Goal: Obtain resource: Download file/media

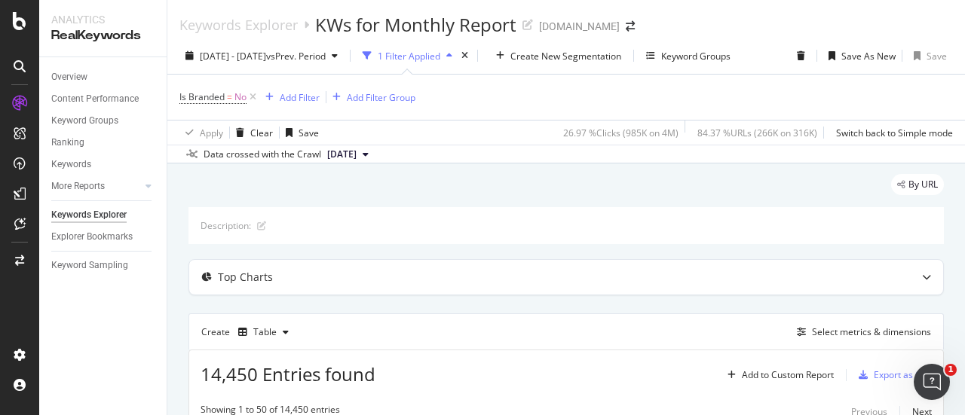
click at [440, 58] on div "1 Filter Applied" at bounding box center [409, 56] width 63 height 13
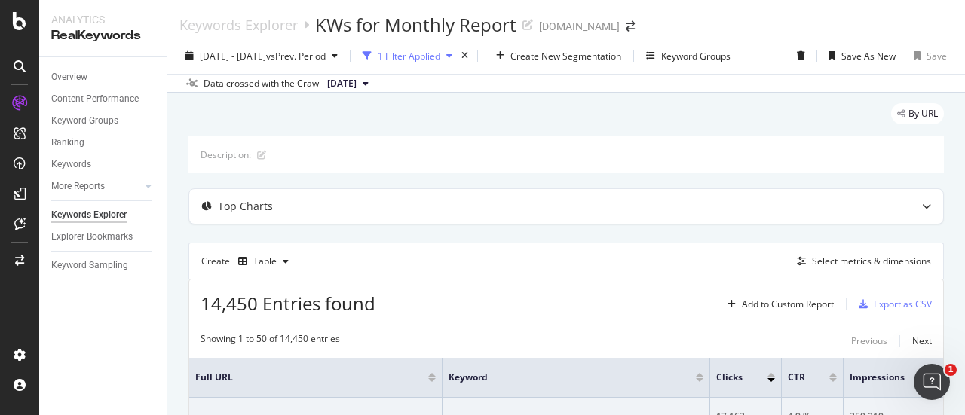
click at [440, 58] on div "1 Filter Applied" at bounding box center [409, 56] width 63 height 13
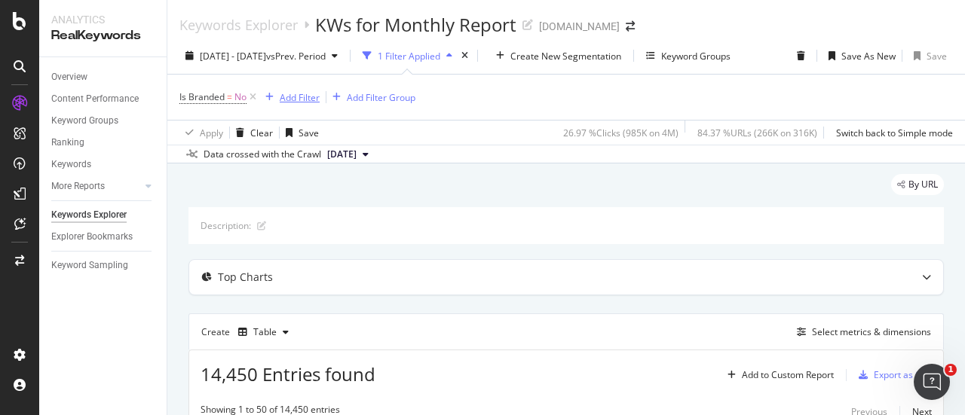
click at [299, 97] on div "Add Filter" at bounding box center [300, 97] width 40 height 13
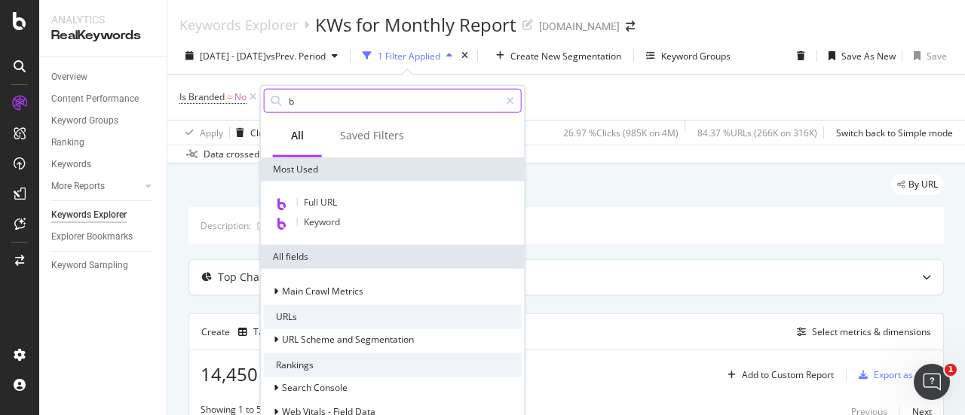
type input "bu"
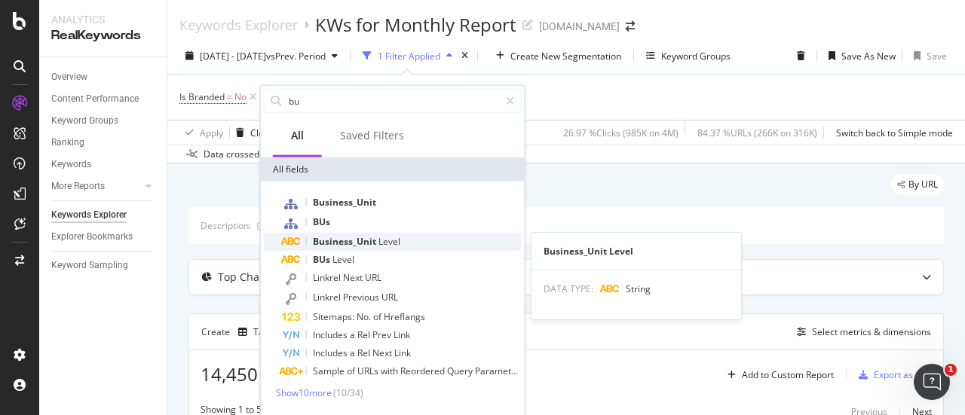
click at [338, 240] on span "Business_Unit" at bounding box center [346, 241] width 66 height 13
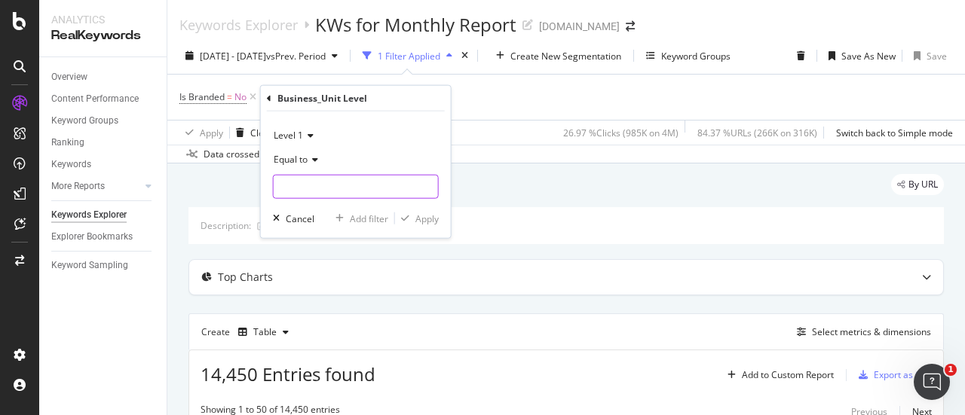
click at [306, 188] on input "text" at bounding box center [356, 187] width 164 height 24
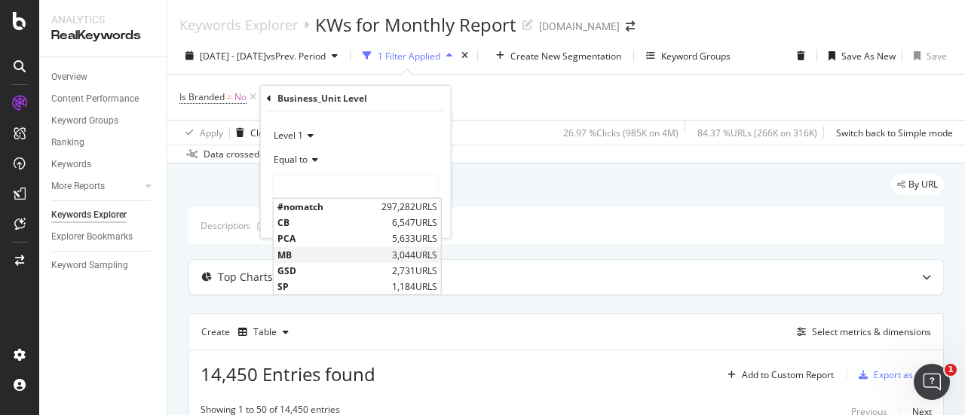
click at [295, 251] on span "MB" at bounding box center [332, 254] width 111 height 13
type input "MB"
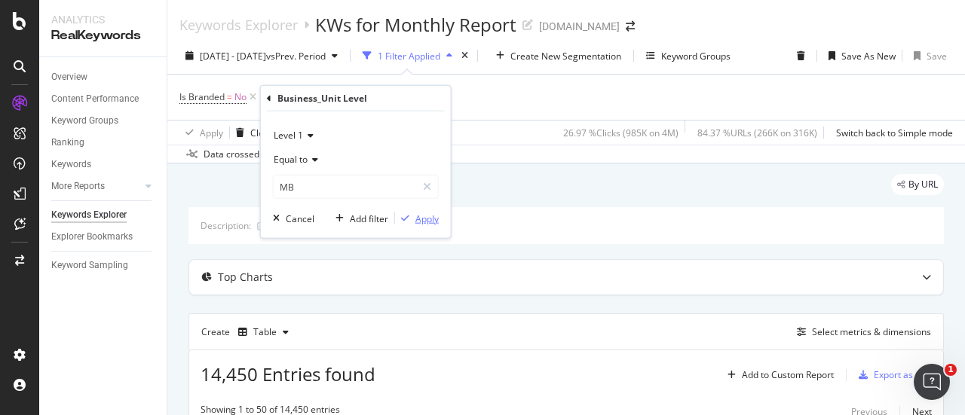
click at [431, 219] on div "Apply" at bounding box center [426, 218] width 23 height 13
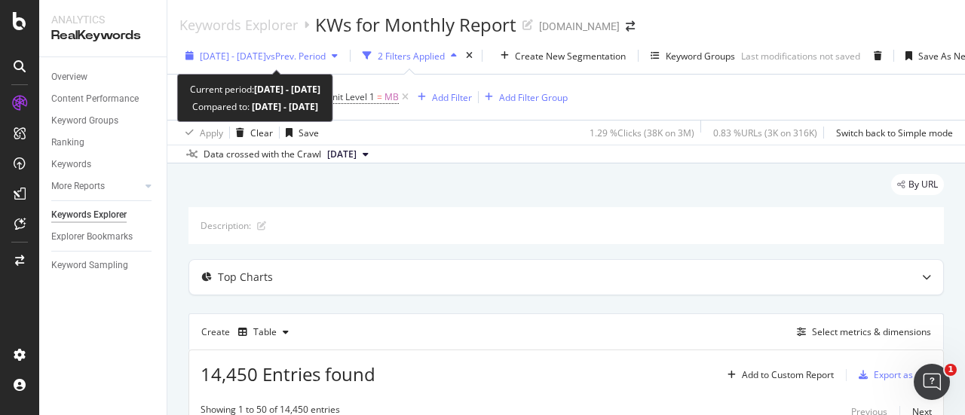
click at [266, 54] on span "[DATE] - [DATE]" at bounding box center [233, 56] width 66 height 13
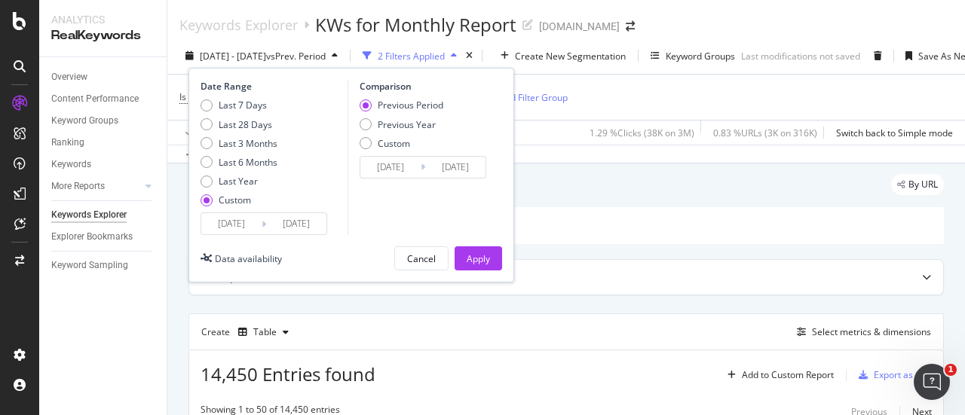
click at [271, 228] on input "[DATE]" at bounding box center [296, 223] width 60 height 21
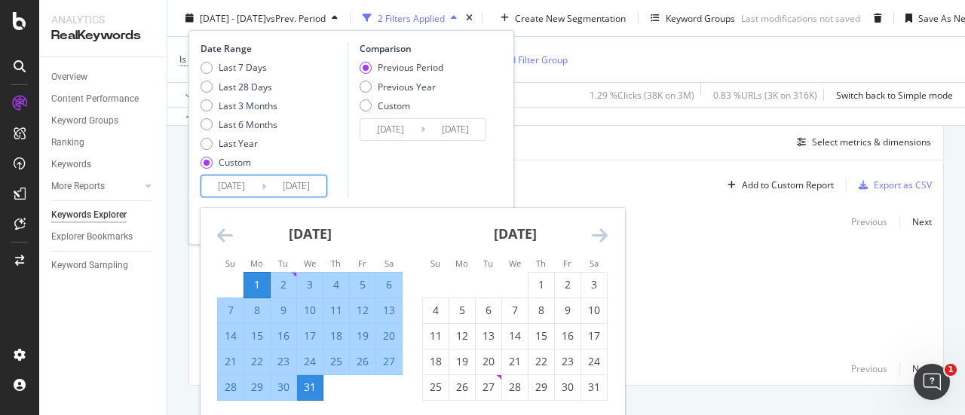
scroll to position [224, 0]
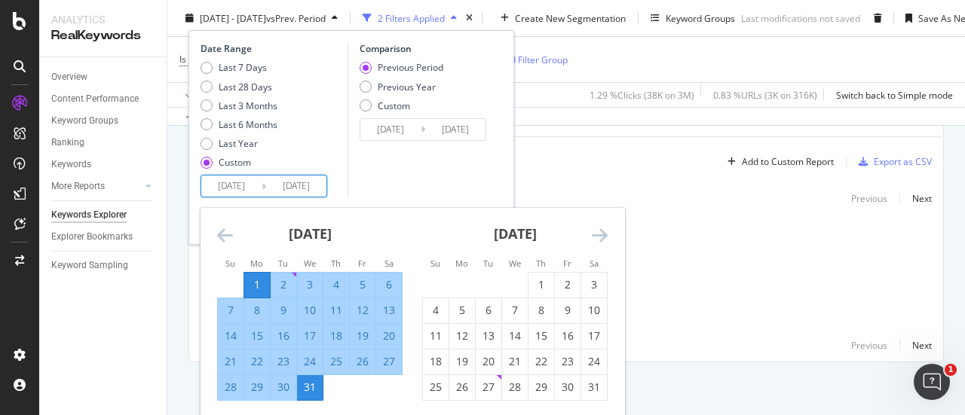
click at [431, 171] on div "Comparison Previous Period Previous Year Custom 2024/05/31 Navigate forward to …" at bounding box center [418, 119] width 143 height 155
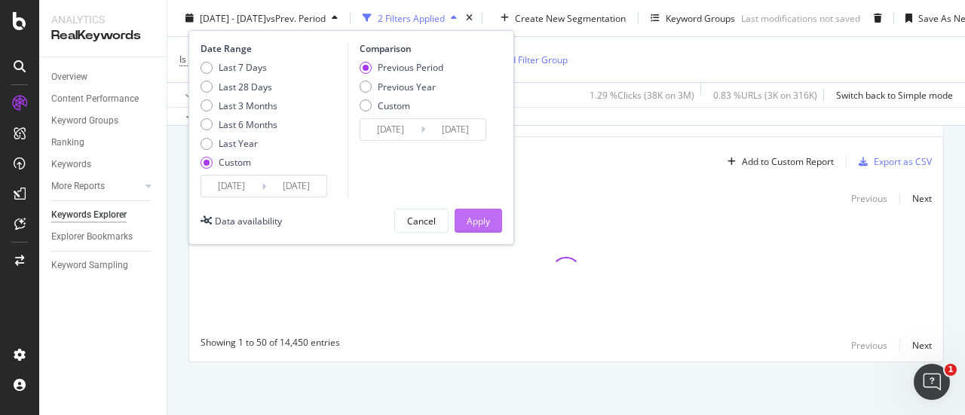
click at [489, 222] on div "Apply" at bounding box center [477, 220] width 23 height 13
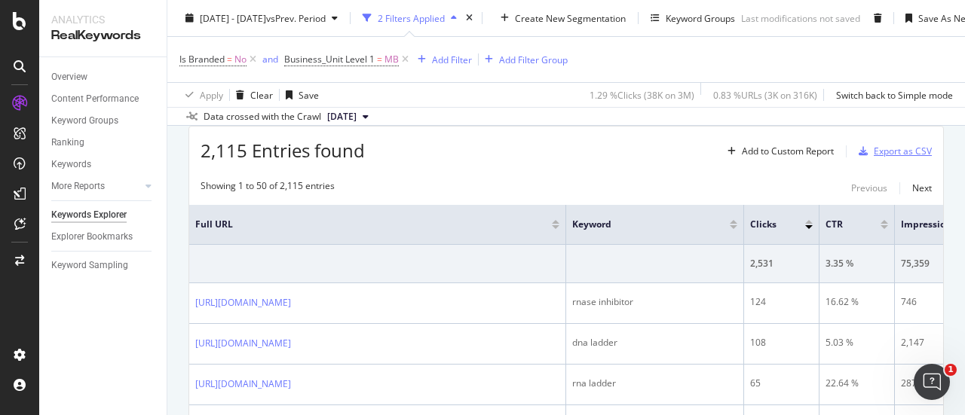
click at [880, 153] on div "Export as CSV" at bounding box center [902, 151] width 58 height 13
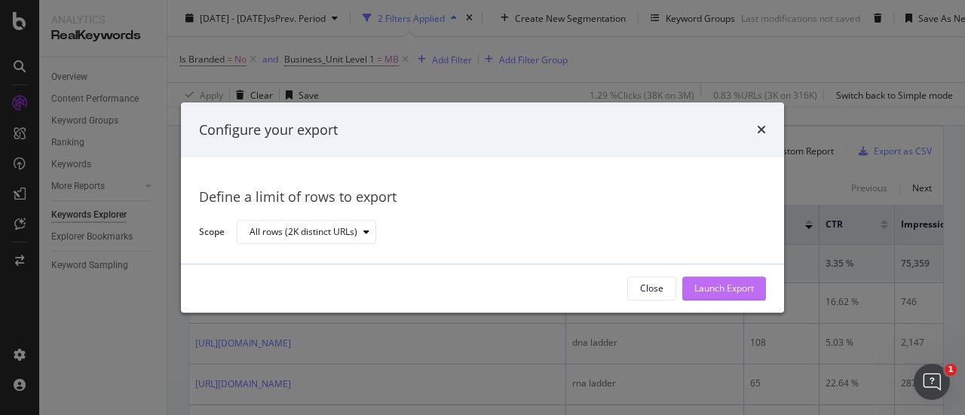
click at [704, 284] on div "Launch Export" at bounding box center [724, 289] width 60 height 13
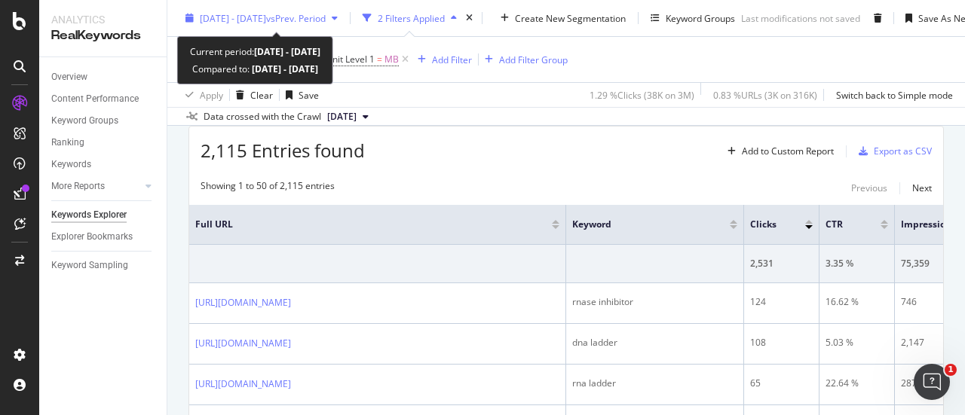
click at [304, 20] on span "vs Prev. Period" at bounding box center [296, 17] width 60 height 13
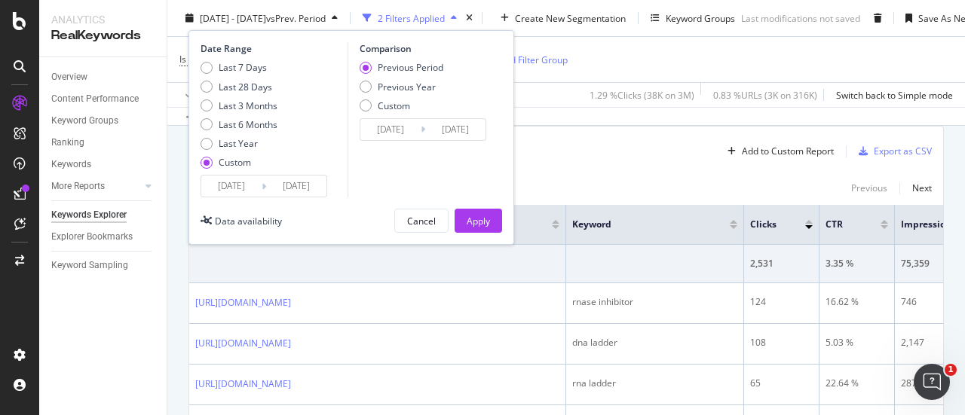
click at [285, 187] on input "[DATE]" at bounding box center [296, 186] width 60 height 21
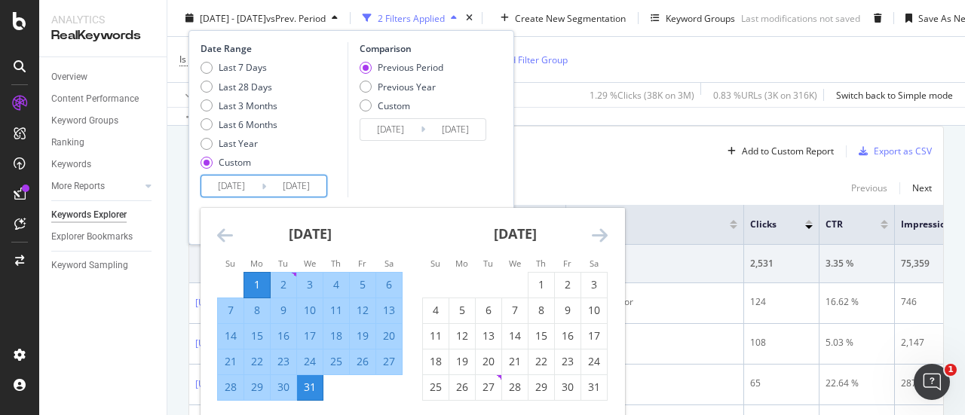
click at [601, 236] on icon "Move forward to switch to the next month." at bounding box center [600, 235] width 16 height 18
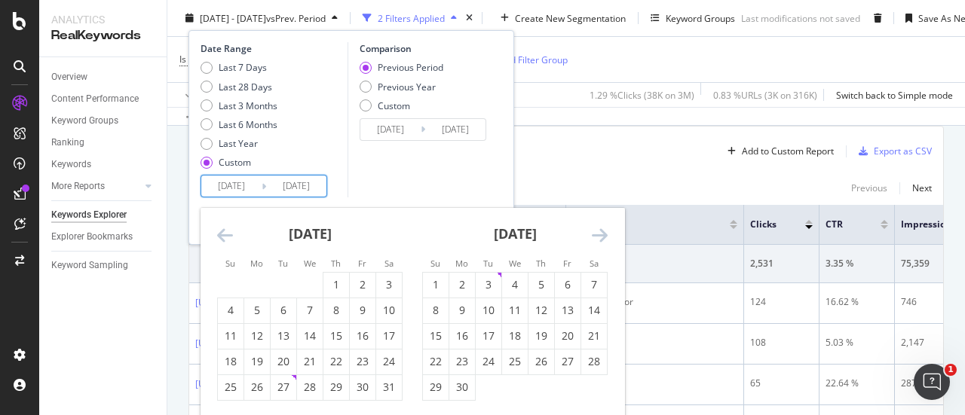
click at [601, 236] on icon "Move forward to switch to the next month." at bounding box center [600, 235] width 16 height 18
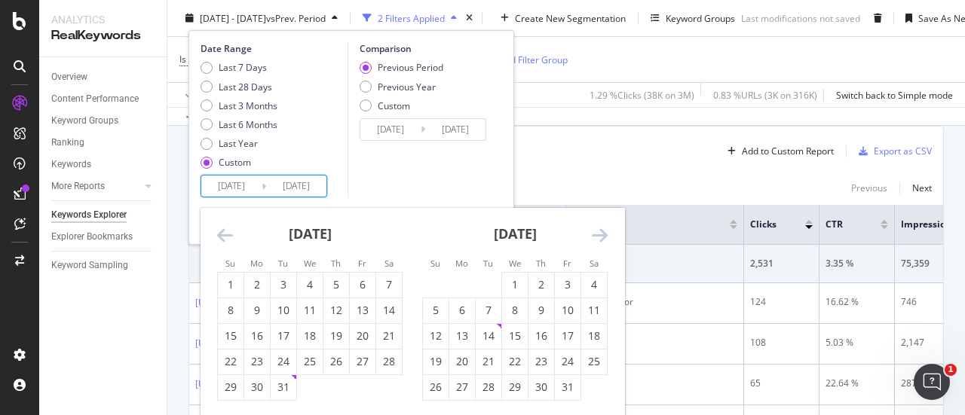
click at [601, 236] on icon "Move forward to switch to the next month." at bounding box center [600, 235] width 16 height 18
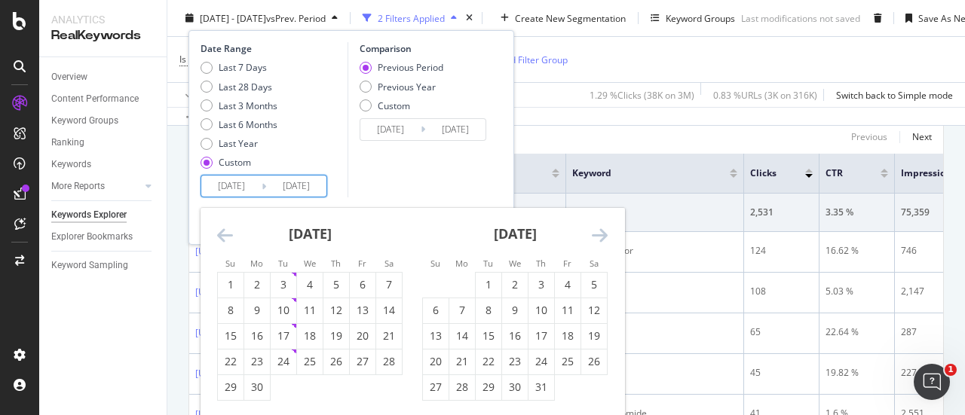
scroll to position [375, 0]
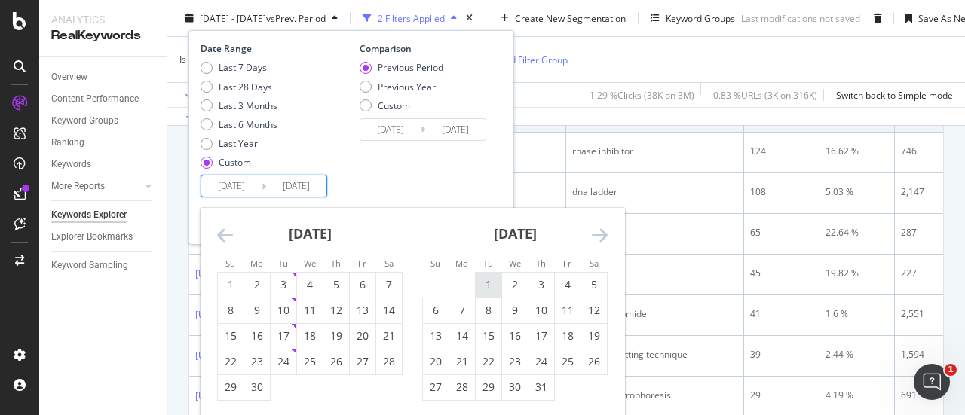
click at [481, 287] on div "1" at bounding box center [489, 284] width 26 height 15
type input "[DATE]"
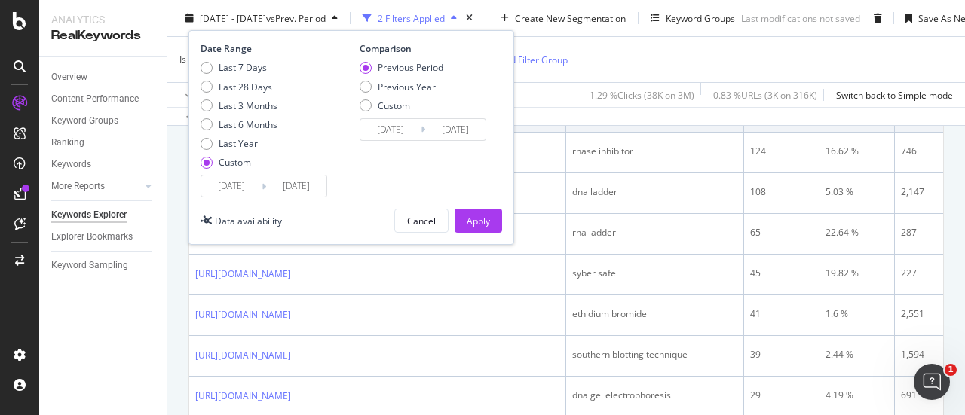
click at [273, 179] on input "[DATE]" at bounding box center [296, 186] width 60 height 21
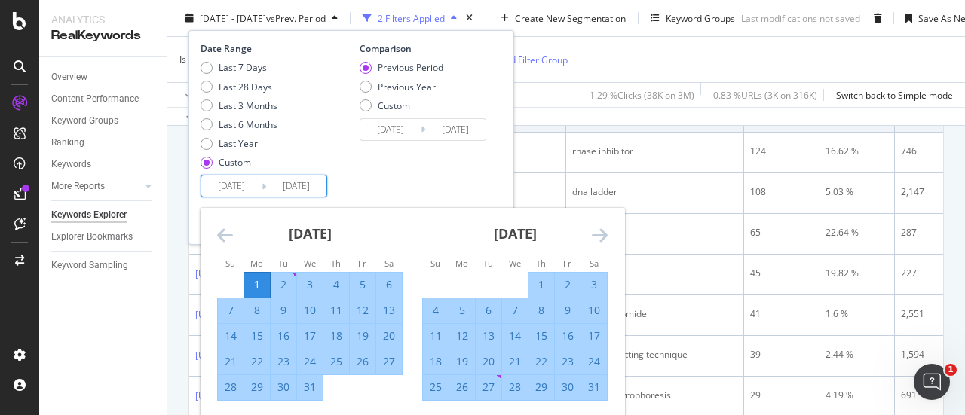
click at [479, 310] on div "6" at bounding box center [489, 310] width 26 height 15
type input "2024/08/06"
type input "2024/05/25"
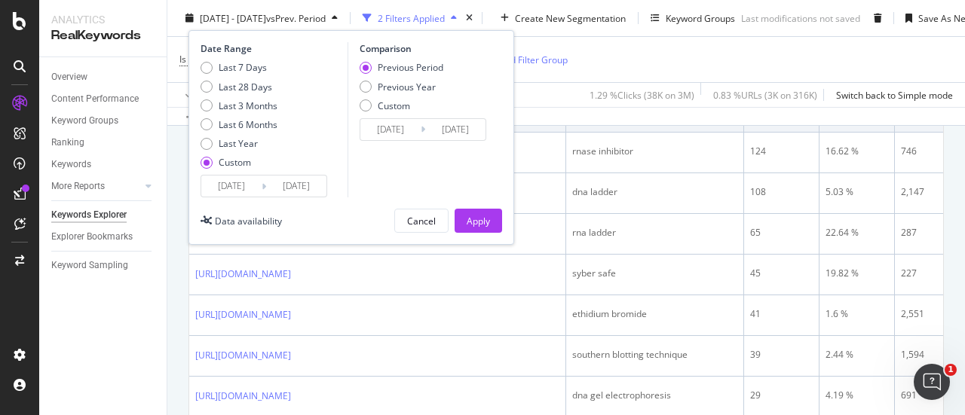
click at [295, 188] on input "2024/08/06" at bounding box center [296, 186] width 60 height 21
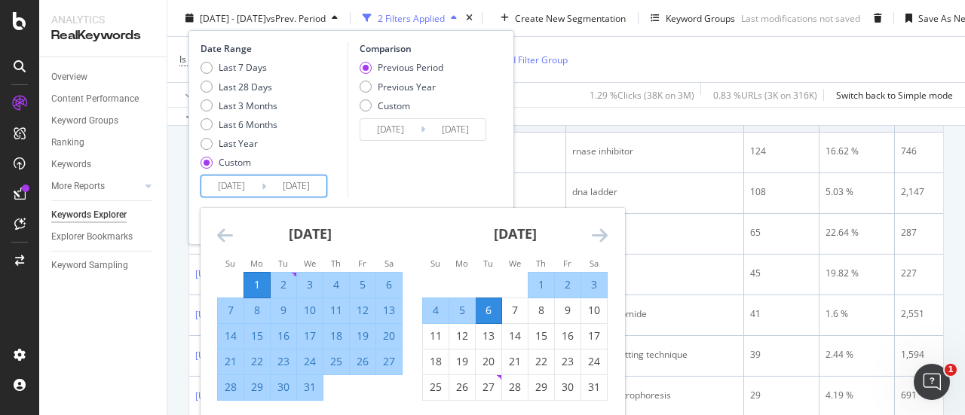
click at [429, 237] on div "[DATE]" at bounding box center [514, 240] width 185 height 64
click at [597, 237] on icon "Move forward to switch to the next month." at bounding box center [600, 235] width 16 height 18
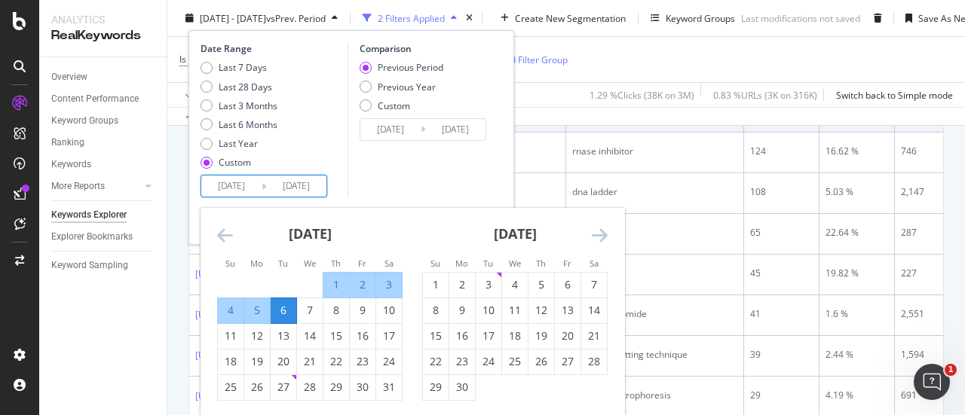
click at [597, 237] on icon "Move forward to switch to the next month." at bounding box center [600, 235] width 16 height 18
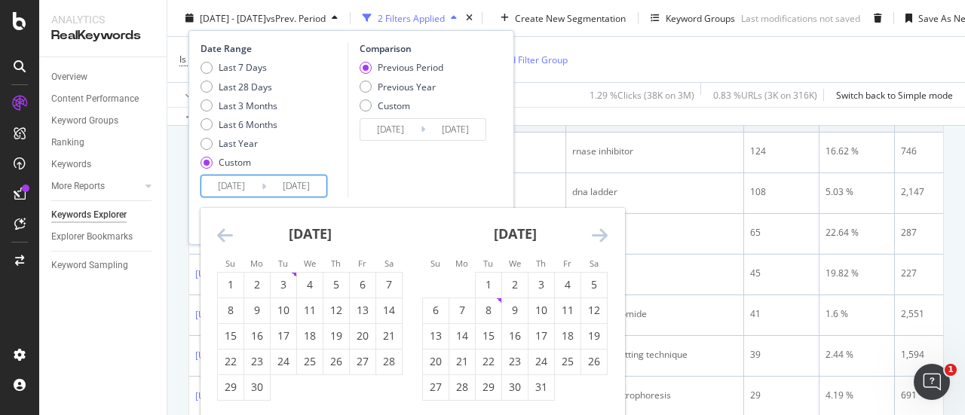
click at [211, 225] on div "September 2024 1 2 3 4 5 6 7 8 9 10 11 12 13 14 15 16 17 18 19 20 21 22 23 24 2…" at bounding box center [309, 304] width 205 height 193
click at [222, 229] on icon "Move backward to switch to the previous month." at bounding box center [225, 235] width 16 height 18
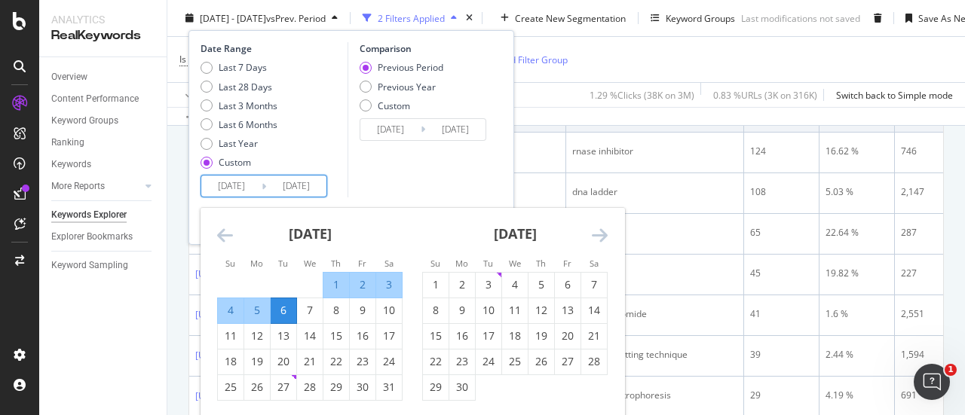
click at [222, 229] on icon "Move backward to switch to the previous month." at bounding box center [225, 235] width 16 height 18
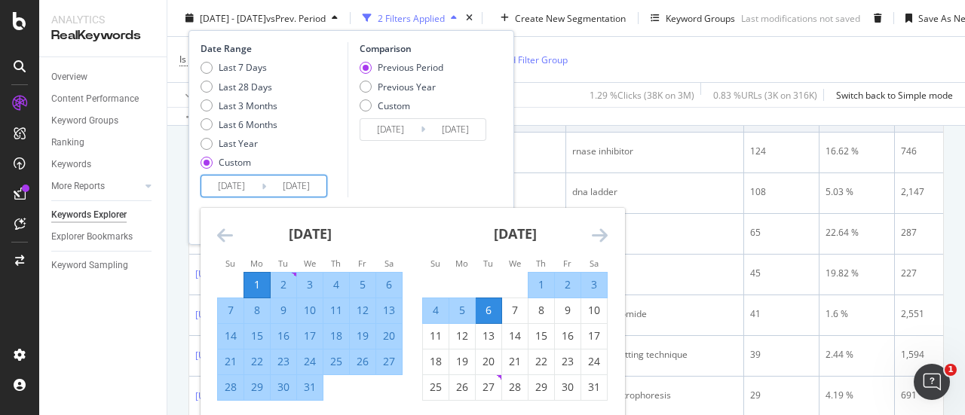
click at [222, 229] on icon "Move backward to switch to the previous month." at bounding box center [225, 235] width 16 height 18
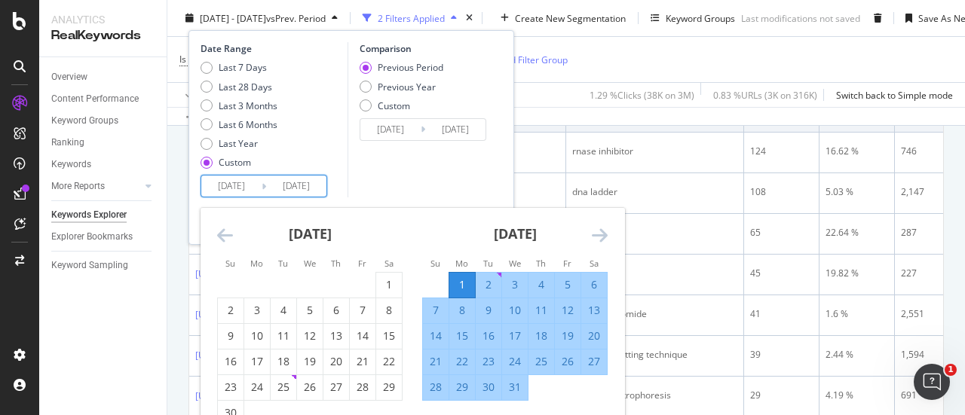
click at [460, 283] on div "1" at bounding box center [462, 284] width 26 height 15
type input "[DATE]"
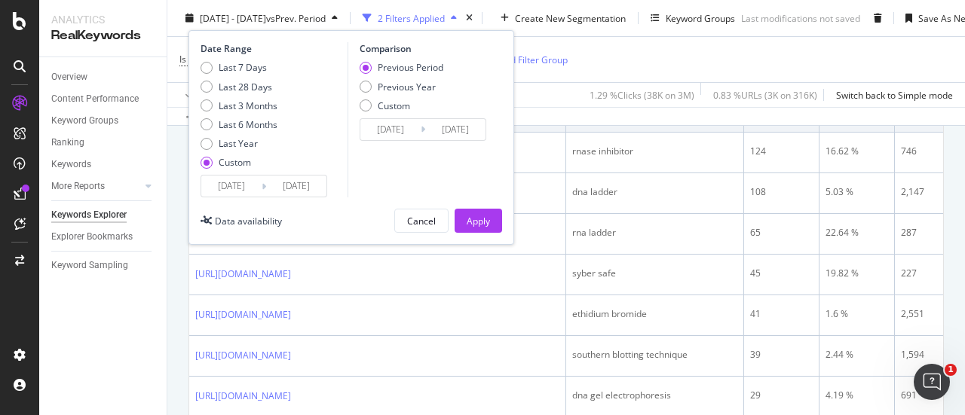
click at [277, 186] on input "[DATE]" at bounding box center [296, 186] width 60 height 21
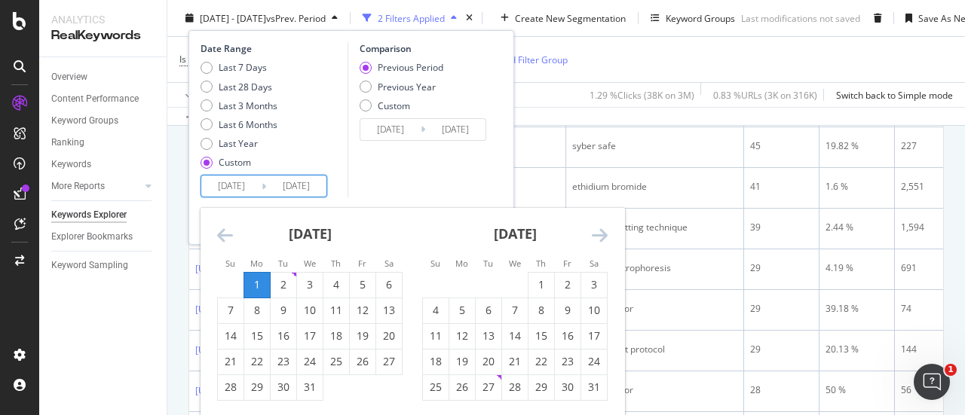
scroll to position [525, 0]
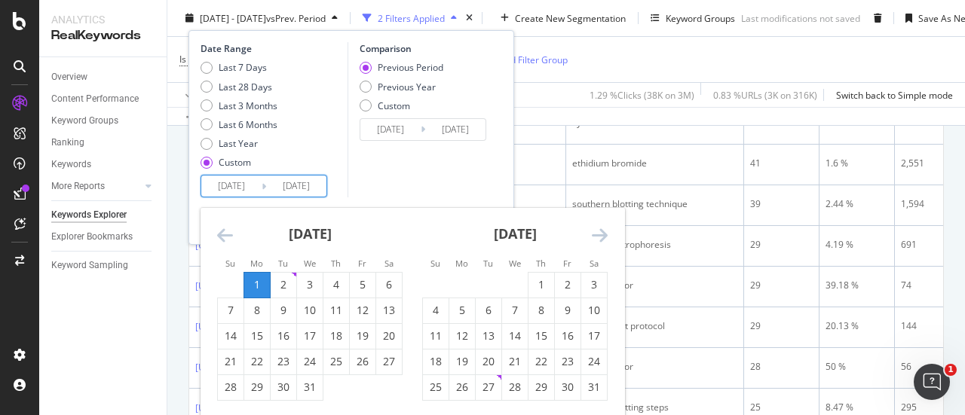
click at [378, 236] on div "[DATE]" at bounding box center [309, 240] width 185 height 64
click at [598, 236] on icon "Move forward to switch to the next month." at bounding box center [600, 235] width 16 height 18
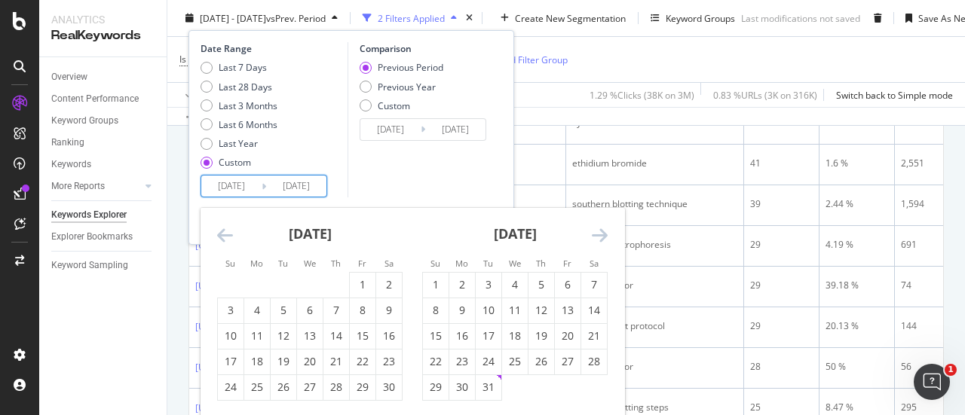
click at [598, 236] on icon "Move forward to switch to the next month." at bounding box center [600, 235] width 16 height 18
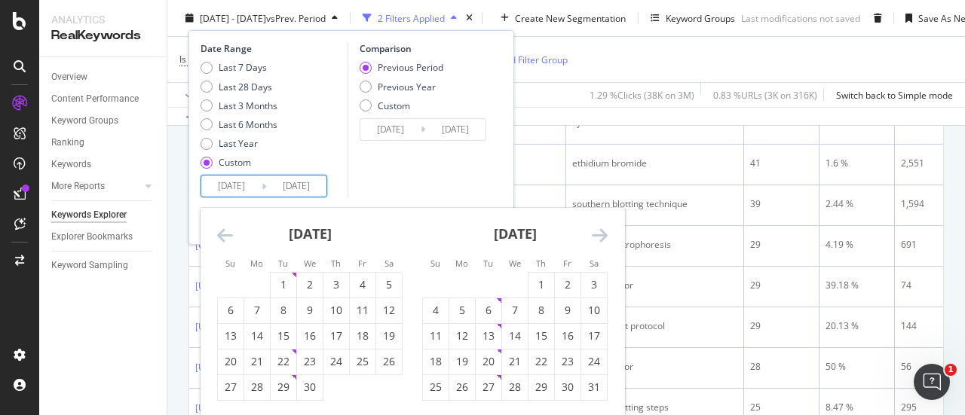
click at [598, 236] on icon "Move forward to switch to the next month." at bounding box center [600, 235] width 16 height 18
click at [487, 281] on div "1" at bounding box center [489, 284] width 26 height 15
type input "[DATE]"
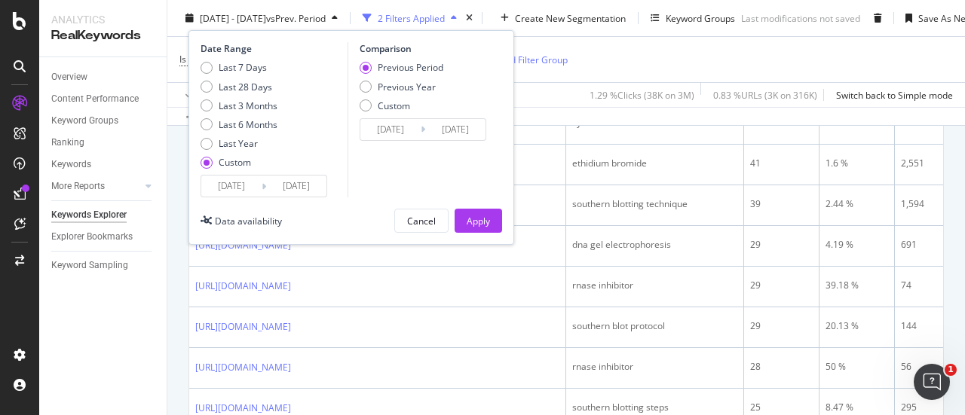
click at [298, 180] on input "[DATE]" at bounding box center [296, 186] width 60 height 21
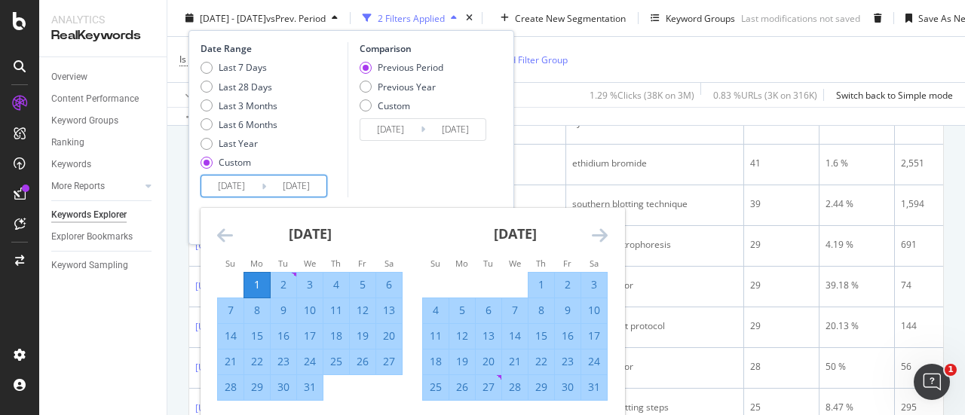
click at [606, 234] on icon "Move forward to switch to the next month." at bounding box center [600, 235] width 16 height 18
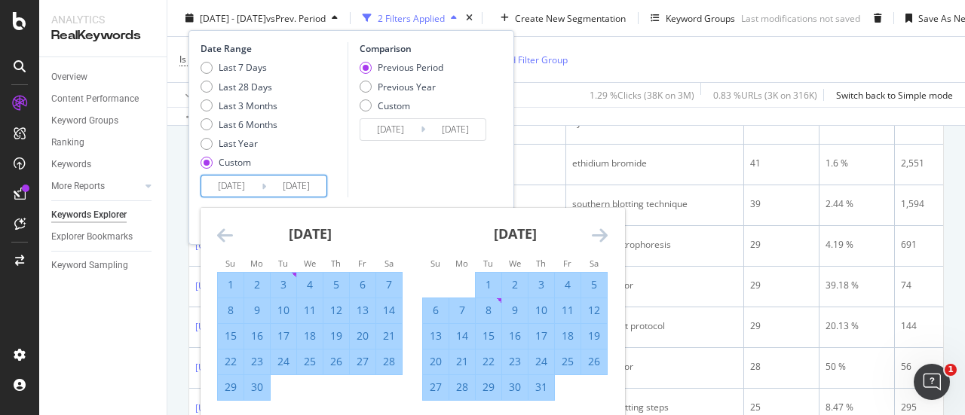
click at [606, 234] on icon "Move forward to switch to the next month." at bounding box center [600, 235] width 16 height 18
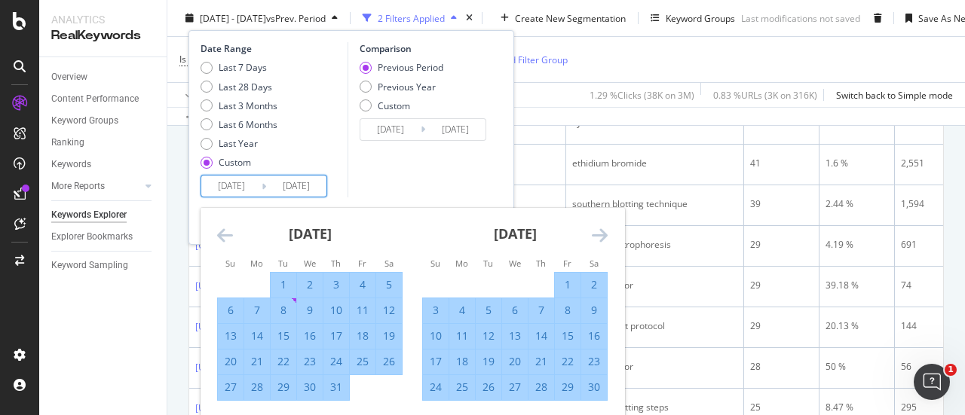
click at [606, 234] on icon "Move forward to switch to the next month." at bounding box center [600, 235] width 16 height 18
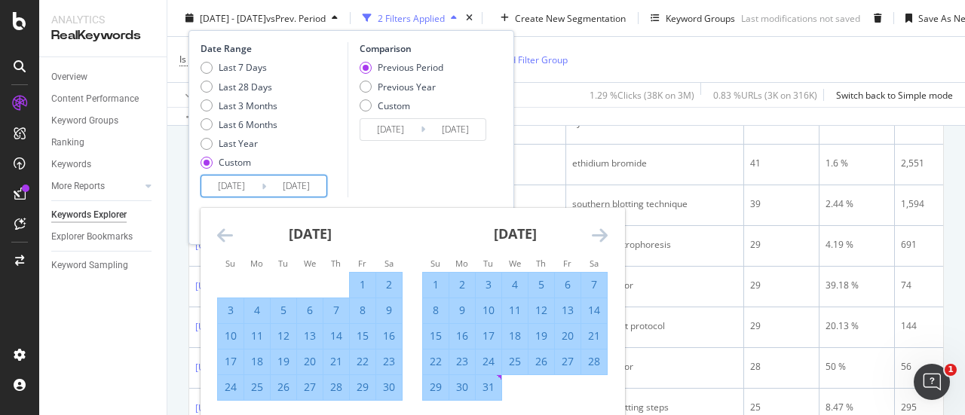
click at [606, 234] on icon "Move forward to switch to the next month." at bounding box center [600, 235] width 16 height 18
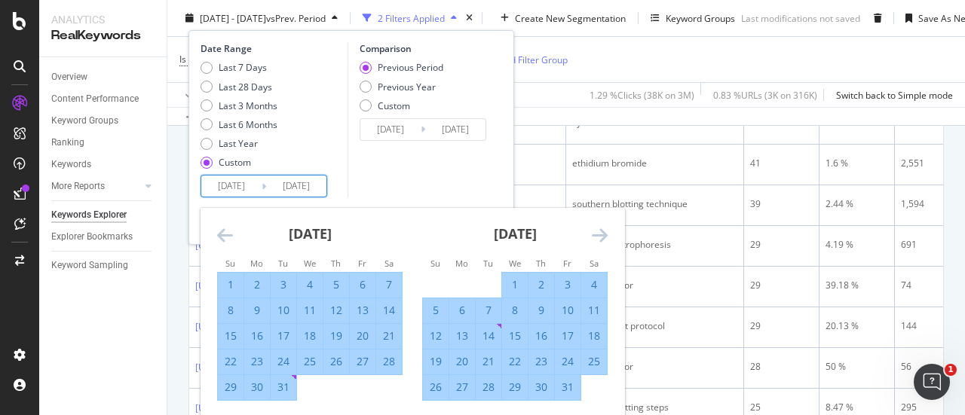
click at [606, 234] on icon "Move forward to switch to the next month." at bounding box center [600, 235] width 16 height 18
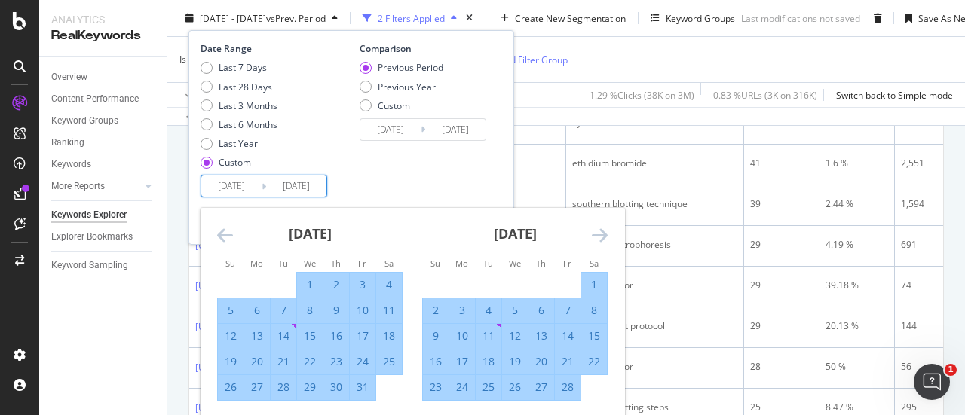
click at [606, 234] on icon "Move forward to switch to the next month." at bounding box center [600, 235] width 16 height 18
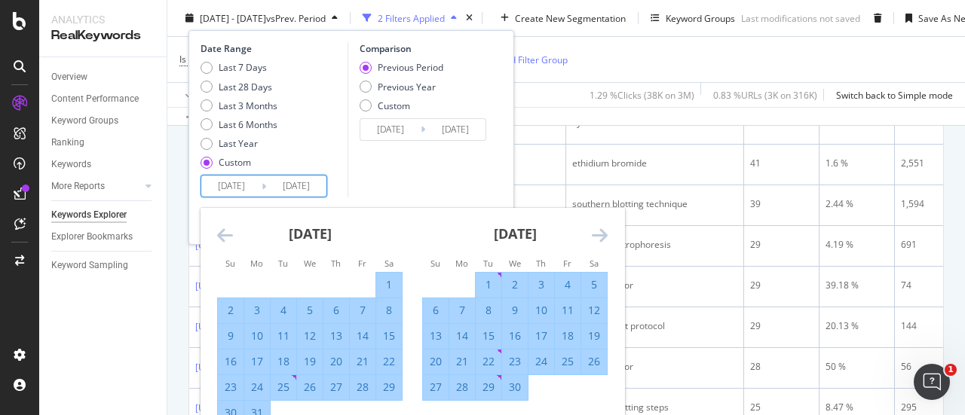
click at [606, 234] on icon "Move forward to switch to the next month." at bounding box center [600, 235] width 16 height 18
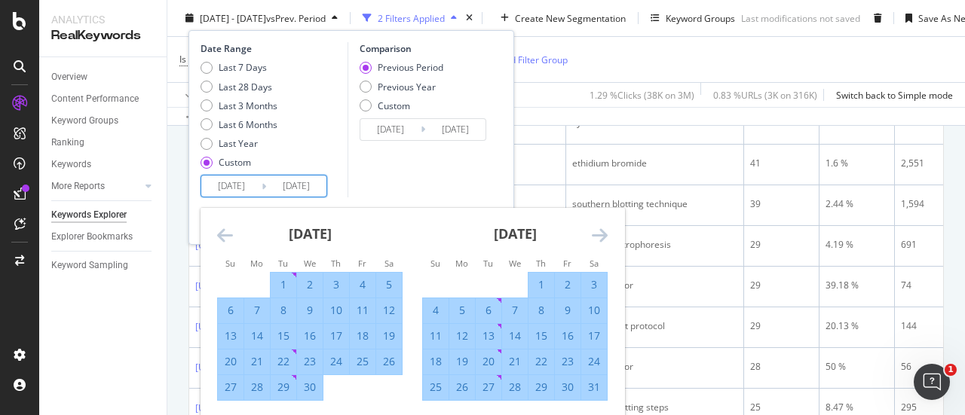
click at [606, 234] on icon "Move forward to switch to the next month." at bounding box center [600, 235] width 16 height 18
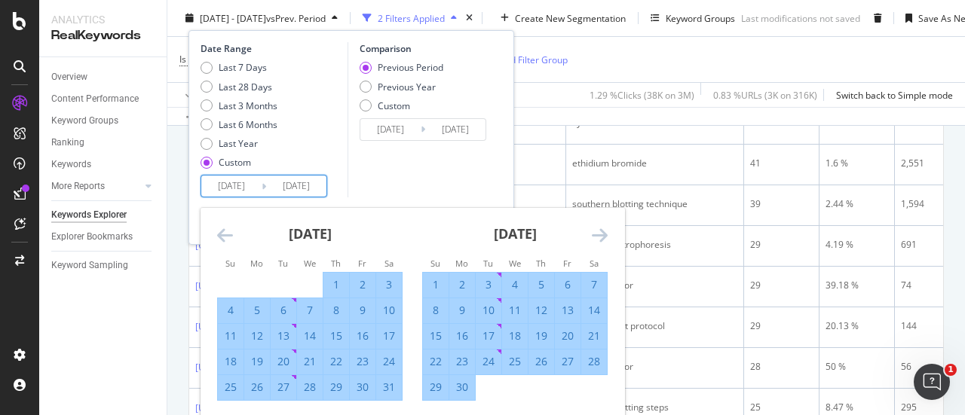
click at [606, 234] on icon "Move forward to switch to the next month." at bounding box center [600, 235] width 16 height 18
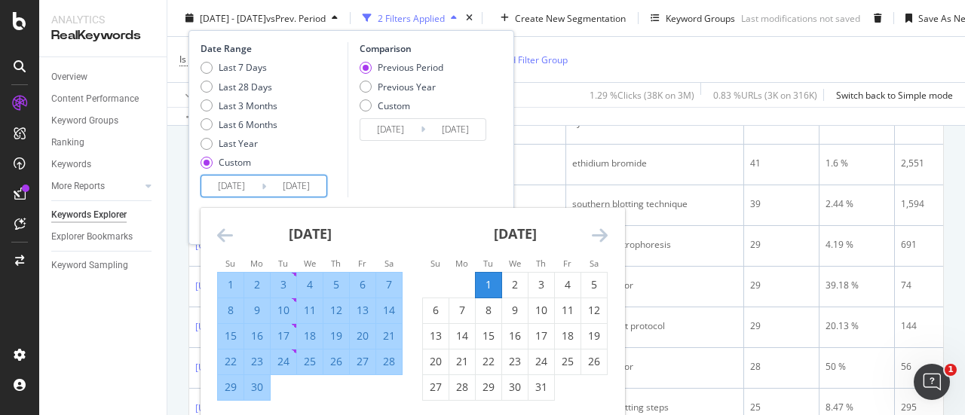
click at [606, 234] on icon "Move forward to switch to the next month." at bounding box center [600, 235] width 16 height 18
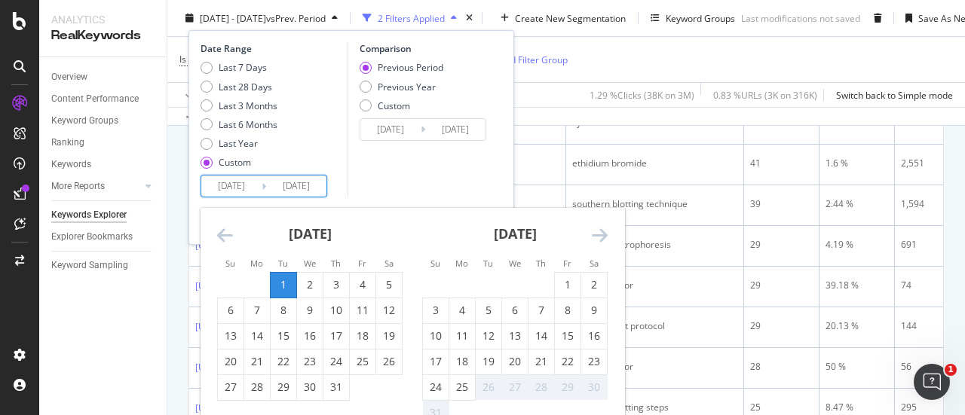
click at [606, 234] on icon "Move forward to switch to the next month." at bounding box center [600, 235] width 16 height 18
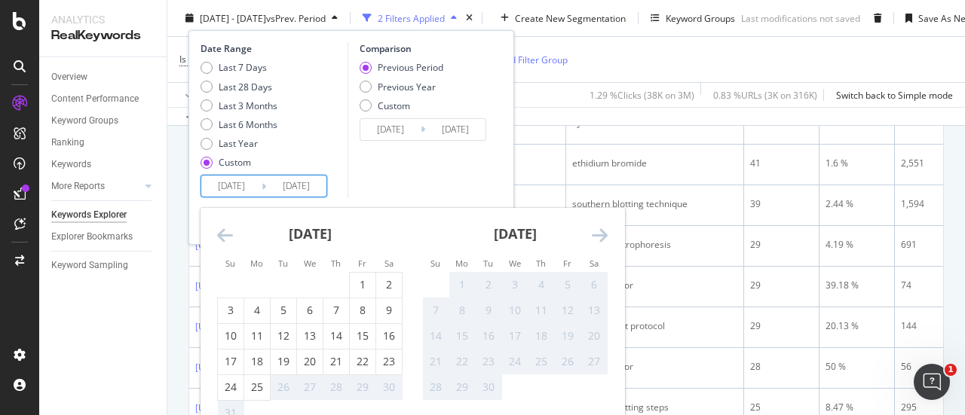
click at [228, 233] on icon "Move backward to switch to the previous month." at bounding box center [225, 235] width 16 height 18
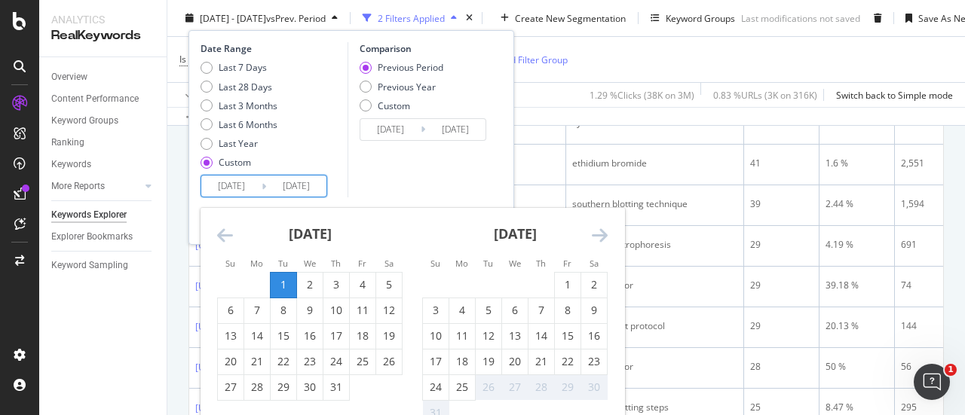
click at [278, 275] on div "1" at bounding box center [284, 285] width 26 height 25
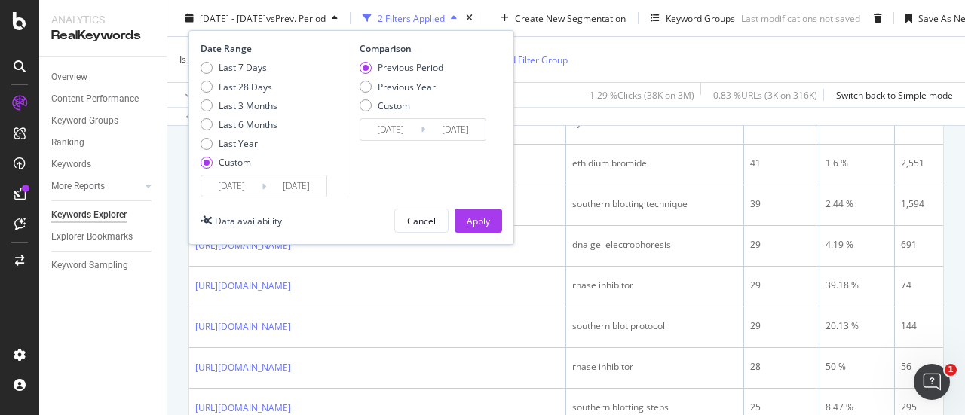
click at [234, 190] on input "[DATE]" at bounding box center [231, 186] width 60 height 21
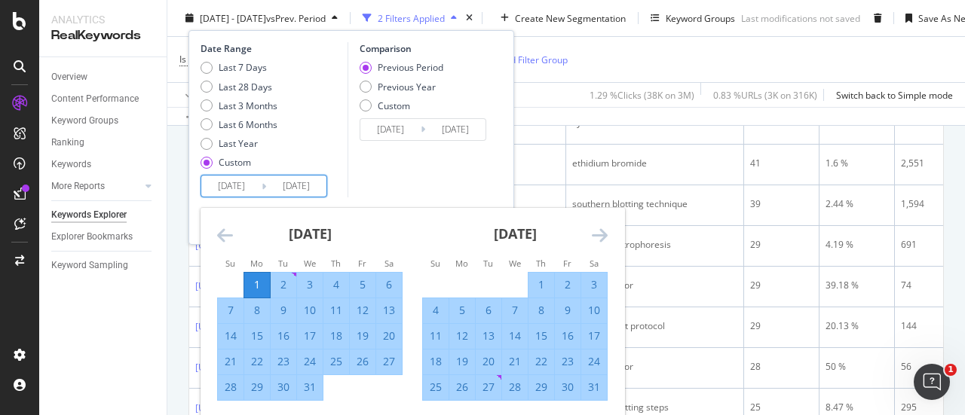
click at [225, 185] on input "[DATE]" at bounding box center [231, 186] width 60 height 21
click at [229, 182] on input "[DATE]" at bounding box center [231, 186] width 60 height 21
type input "[DATE]"
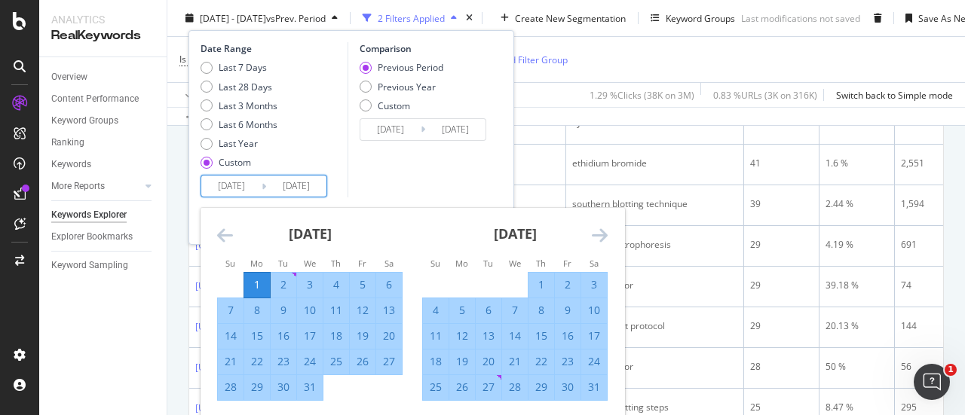
type input "[DATE]"
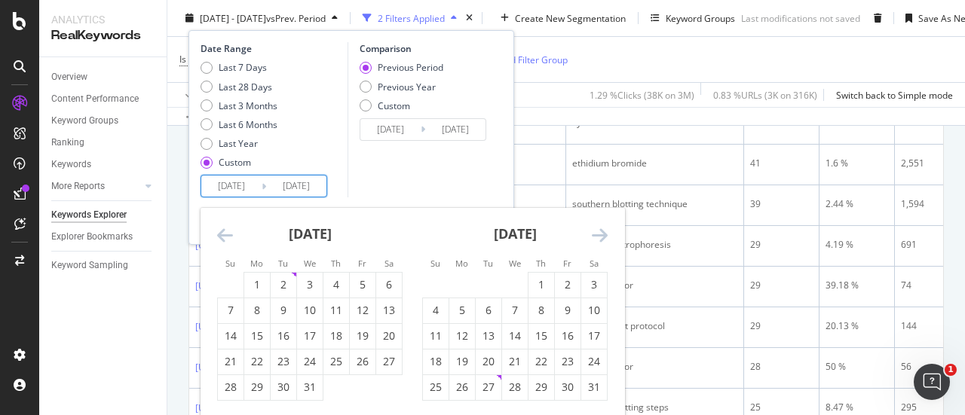
click at [323, 138] on div "Last 7 Days Last 28 Days Last 3 Months Last 6 Months Last Year Custom" at bounding box center [271, 118] width 143 height 114
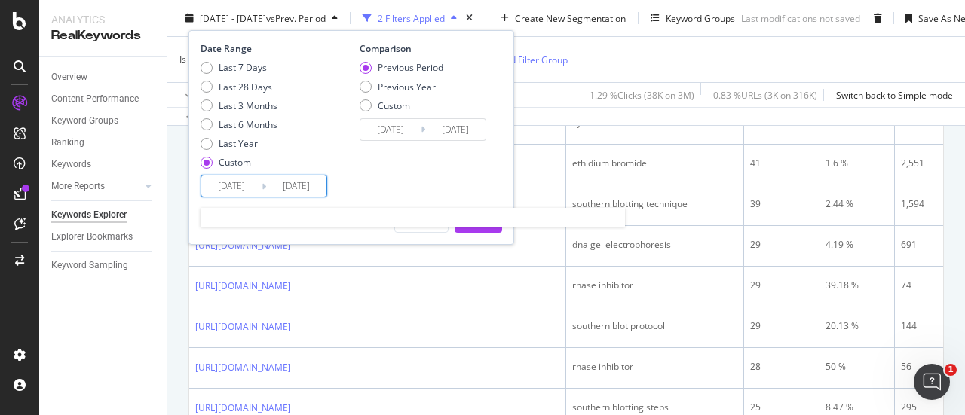
click at [318, 185] on input "[DATE]" at bounding box center [296, 186] width 60 height 21
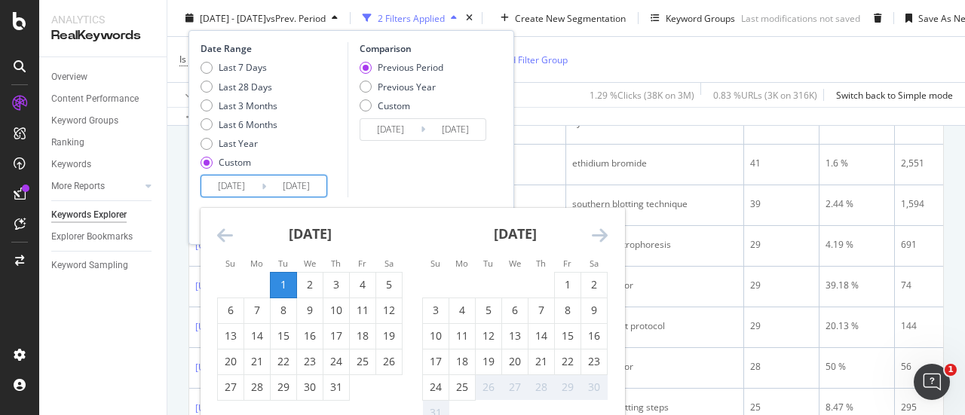
click at [596, 234] on icon "Move forward to switch to the next month." at bounding box center [600, 235] width 16 height 18
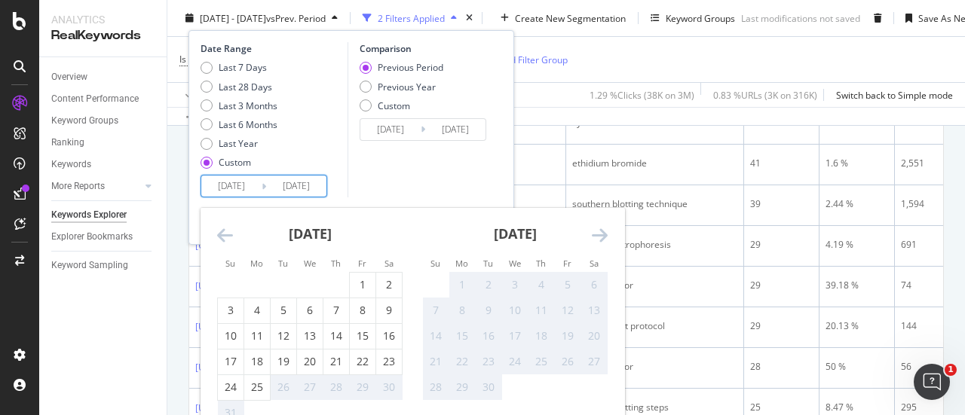
click at [596, 234] on icon "Move forward to switch to the next month." at bounding box center [600, 235] width 16 height 18
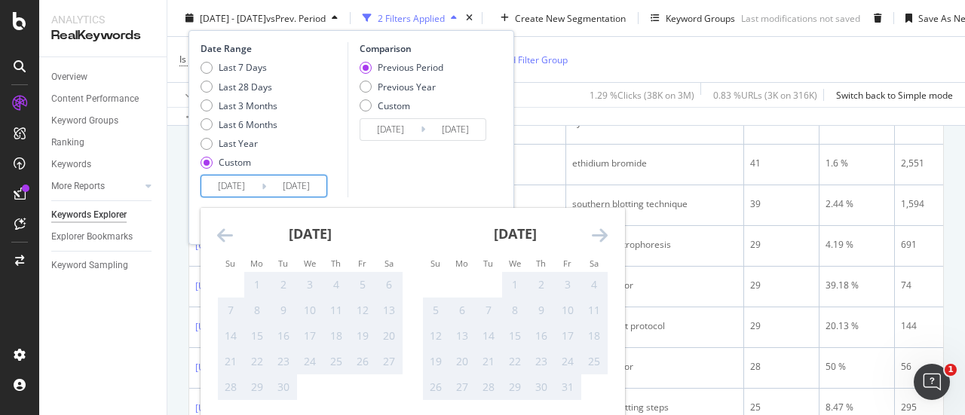
click at [596, 234] on icon "Move forward to switch to the next month." at bounding box center [600, 235] width 16 height 18
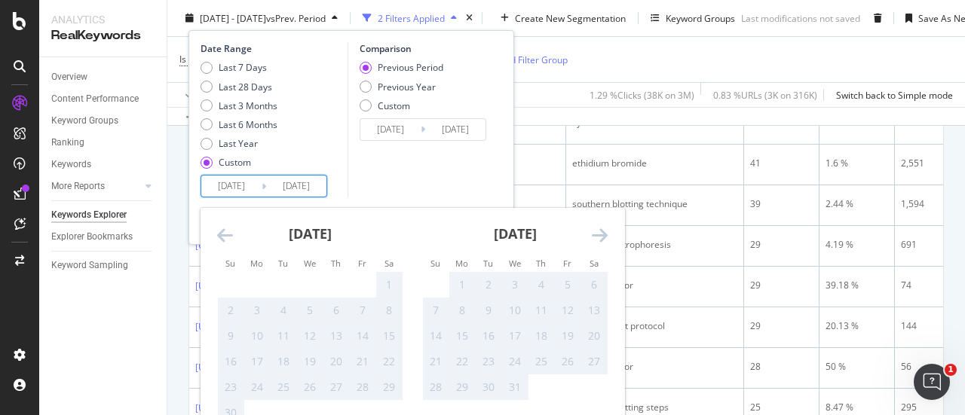
click at [596, 234] on icon "Move forward to switch to the next month." at bounding box center [600, 235] width 16 height 18
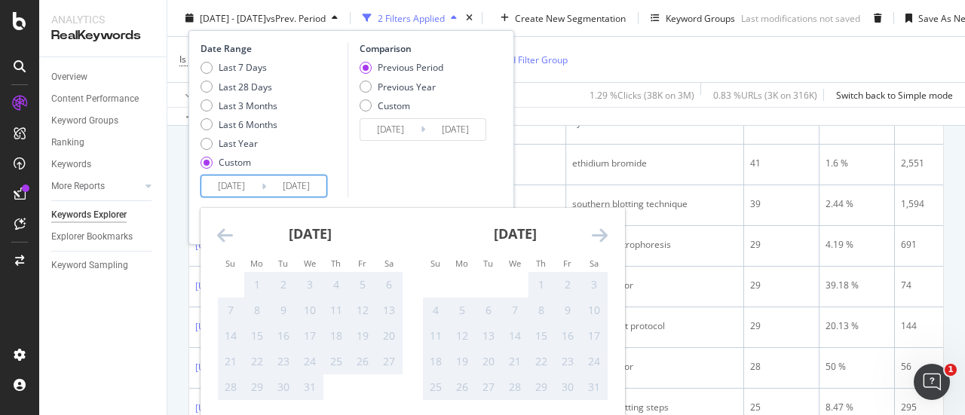
click at [232, 234] on icon "Move backward to switch to the previous month." at bounding box center [225, 235] width 16 height 18
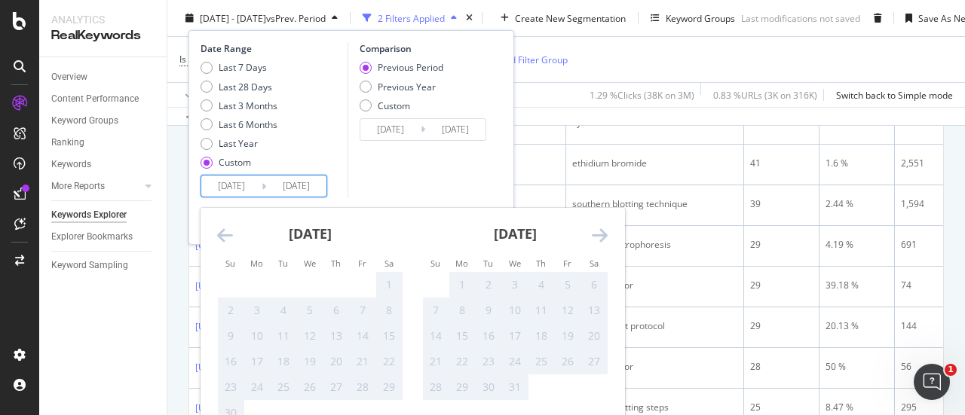
click at [232, 234] on icon "Move backward to switch to the previous month." at bounding box center [225, 235] width 16 height 18
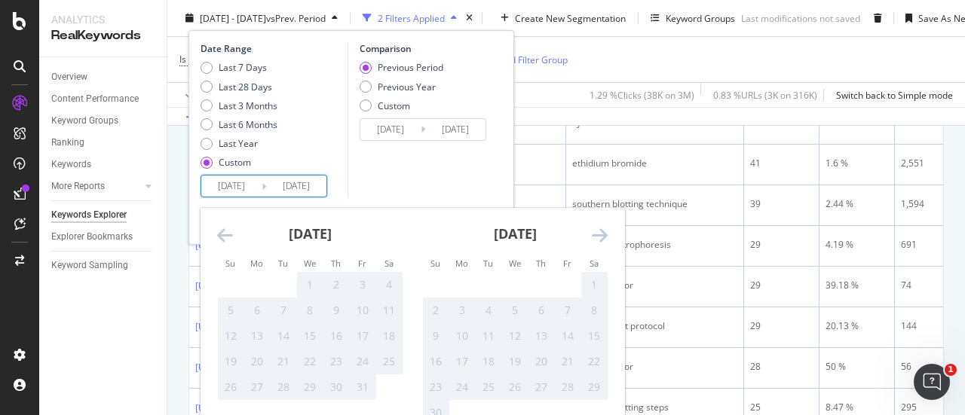
click at [232, 234] on icon "Move backward to switch to the previous month." at bounding box center [225, 235] width 16 height 18
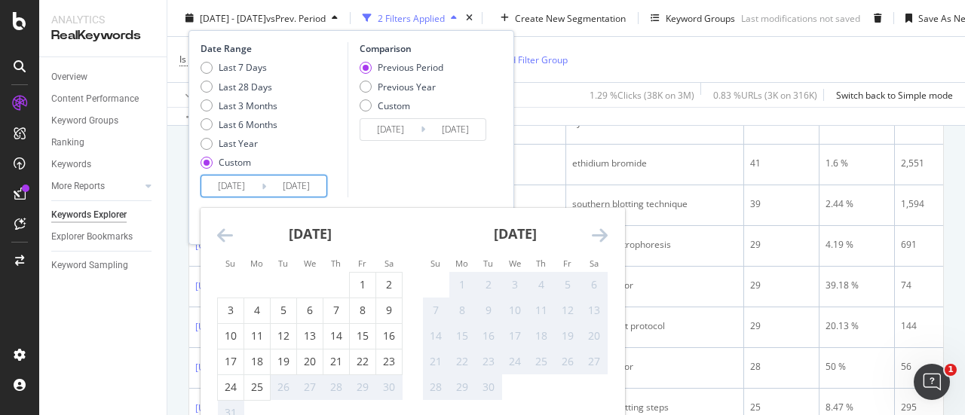
click at [232, 234] on icon "Move backward to switch to the previous month." at bounding box center [225, 235] width 16 height 18
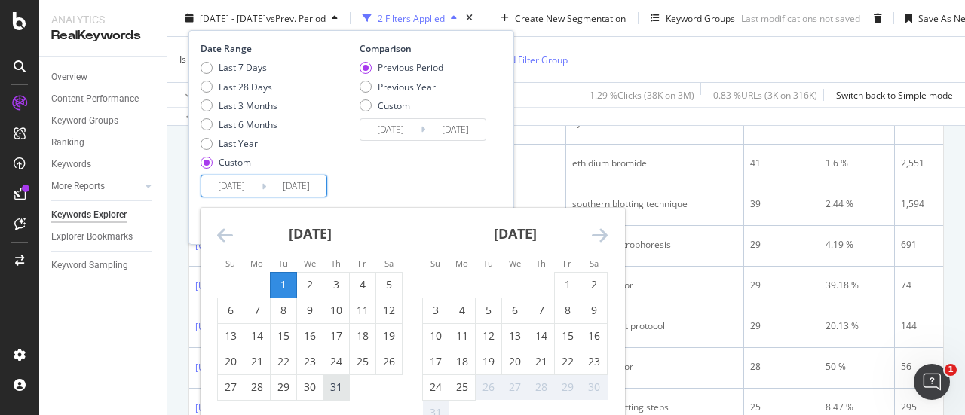
click at [336, 380] on div "31" at bounding box center [336, 387] width 26 height 15
type input "[DATE]"
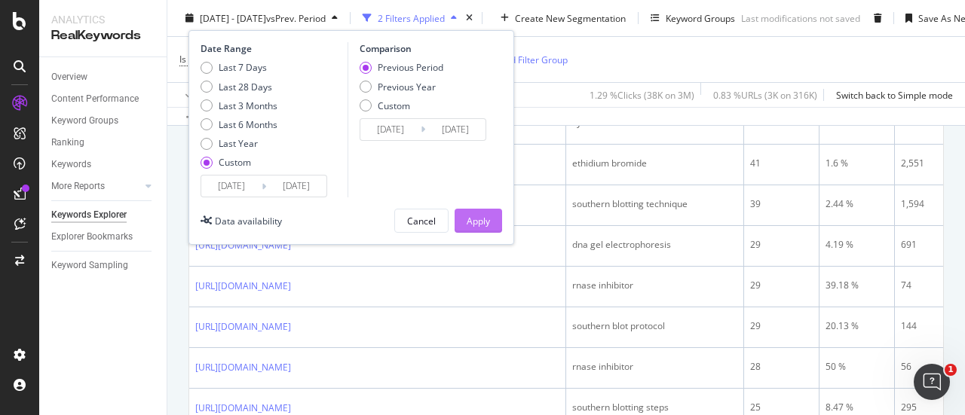
click at [493, 217] on button "Apply" at bounding box center [477, 221] width 47 height 24
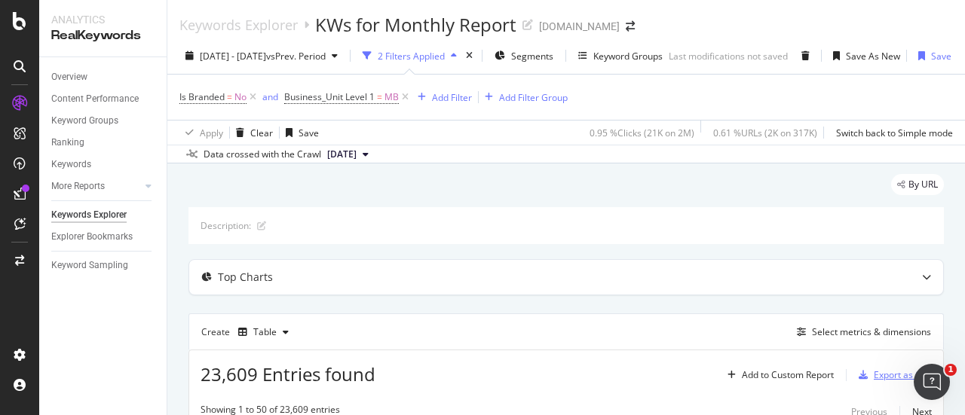
click at [884, 369] on div "Export as CSV" at bounding box center [902, 375] width 58 height 13
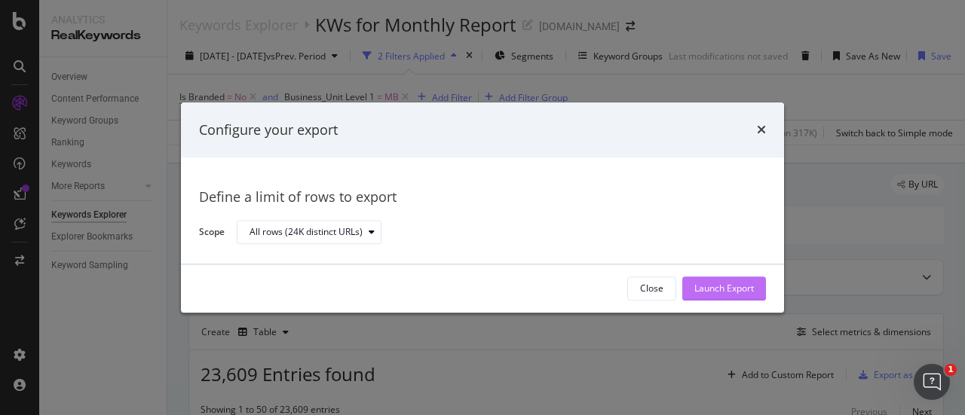
click at [719, 289] on div "Launch Export" at bounding box center [724, 289] width 60 height 13
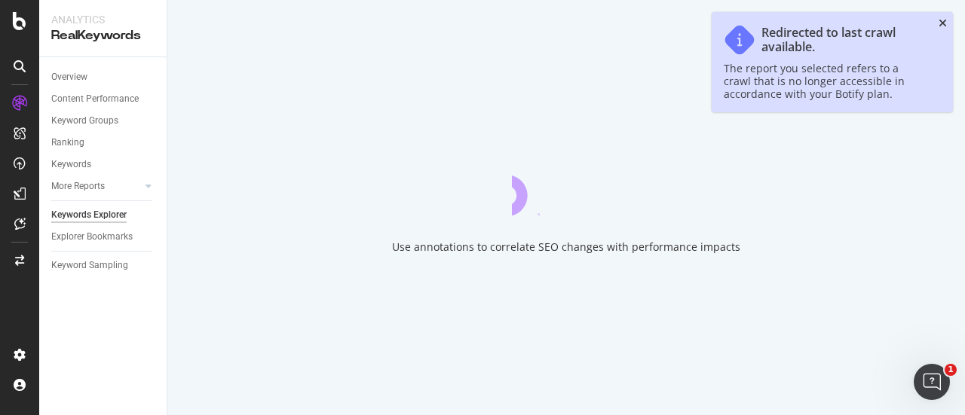
click at [941, 23] on icon "close toast" at bounding box center [942, 23] width 8 height 11
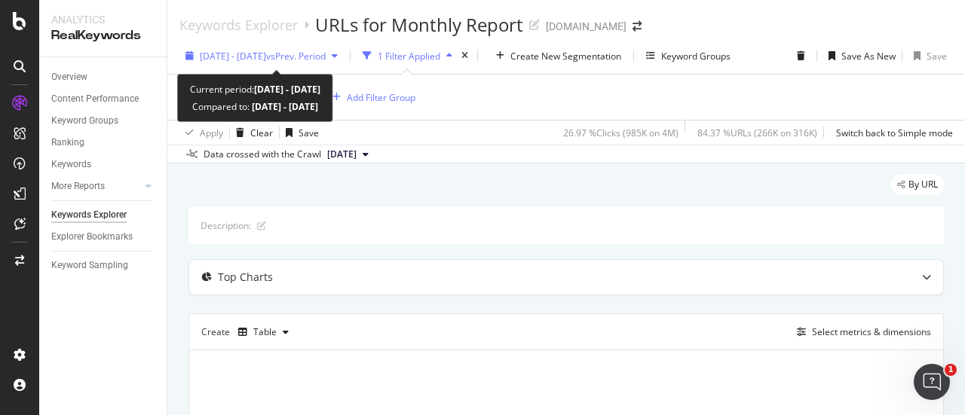
click at [258, 53] on span "[DATE] - [DATE]" at bounding box center [233, 56] width 66 height 13
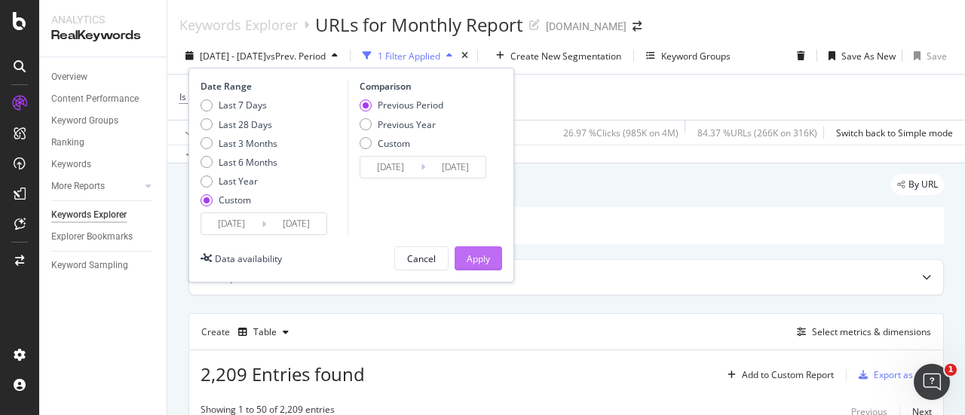
click at [467, 258] on div "Apply" at bounding box center [477, 258] width 23 height 13
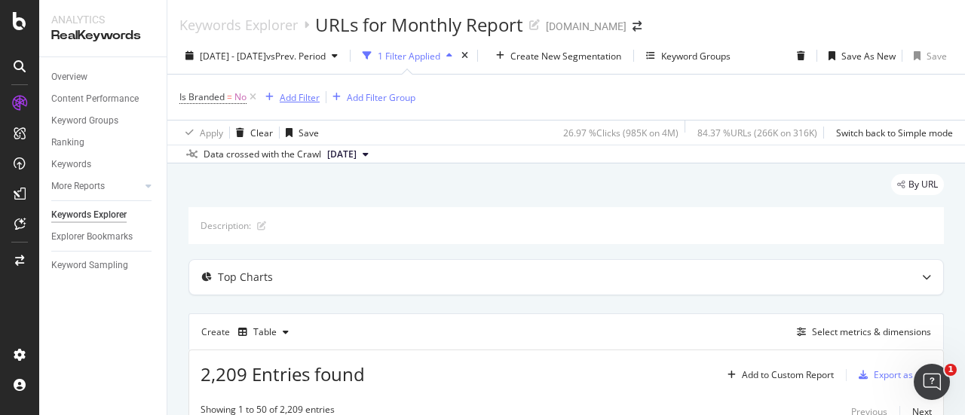
click at [301, 101] on div "Add Filter" at bounding box center [300, 97] width 40 height 13
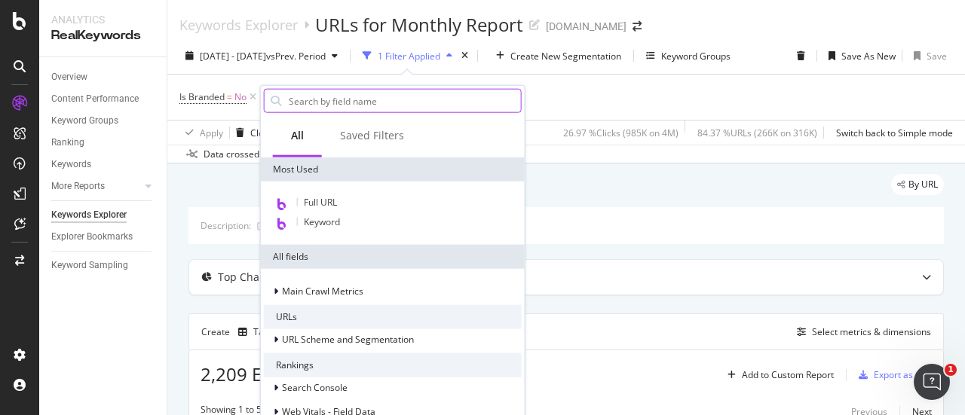
click at [332, 99] on input "text" at bounding box center [404, 101] width 234 height 23
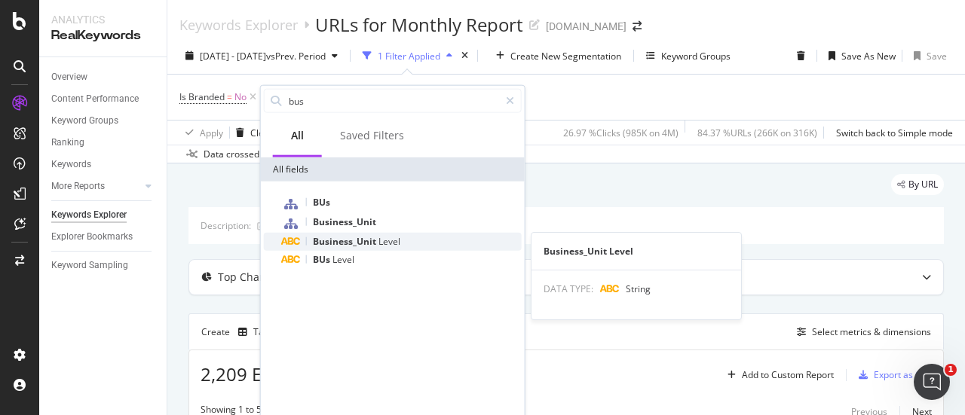
type input "bus"
click at [348, 240] on span "Business_Unit" at bounding box center [346, 241] width 66 height 13
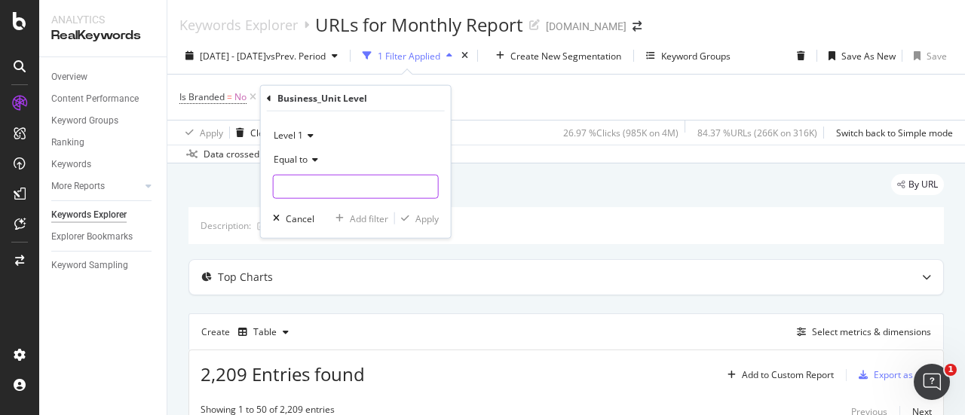
click at [324, 183] on input "text" at bounding box center [356, 187] width 164 height 24
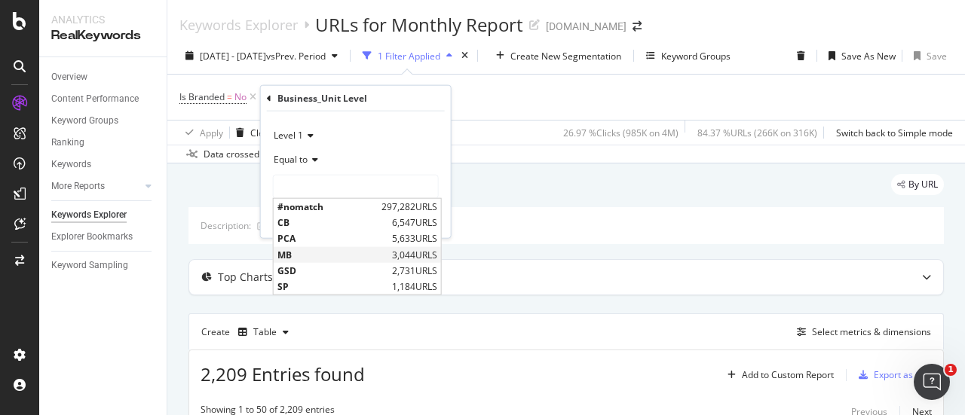
click at [286, 255] on span "MB" at bounding box center [332, 254] width 111 height 13
type input "MB"
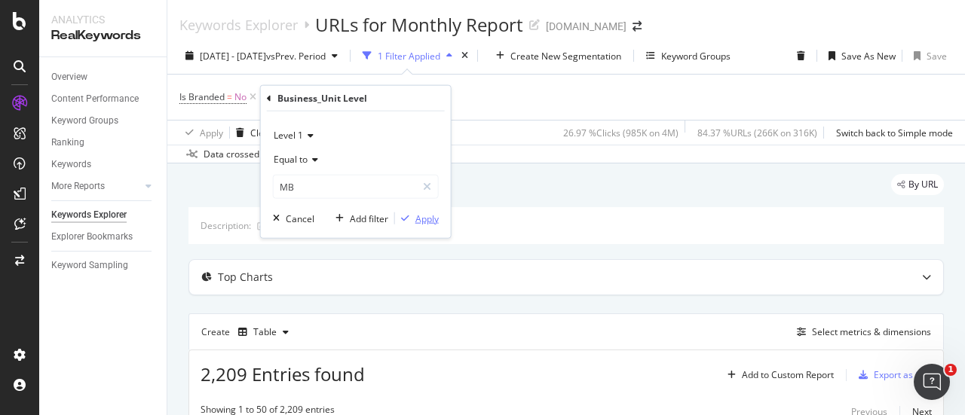
click at [414, 218] on div "button" at bounding box center [405, 218] width 20 height 9
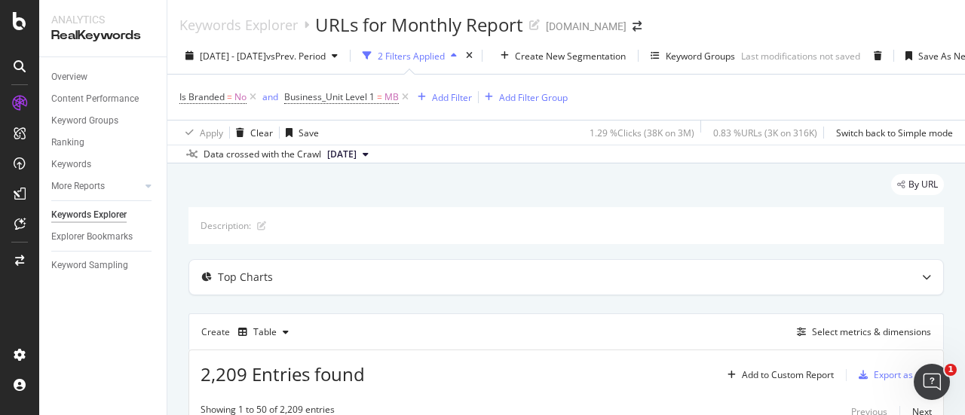
scroll to position [224, 0]
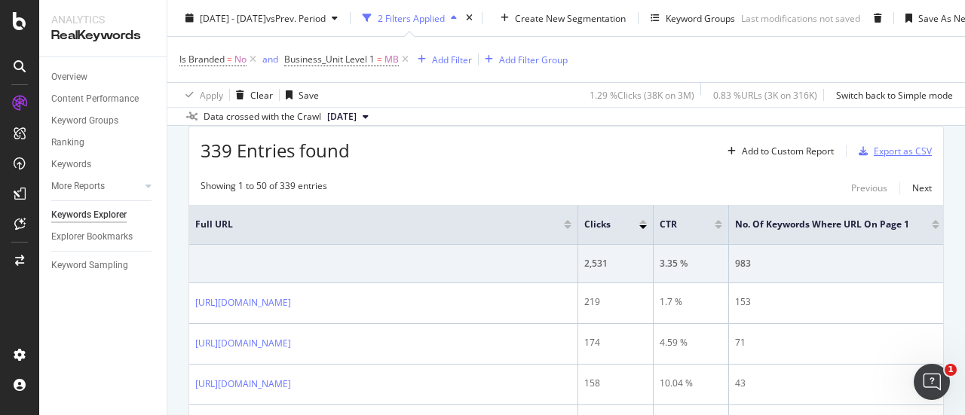
click at [886, 148] on div "Export as CSV" at bounding box center [902, 151] width 58 height 13
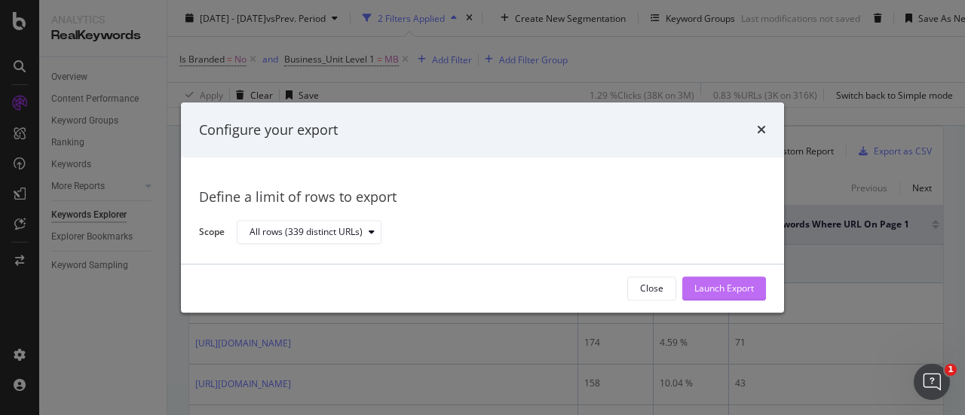
click at [704, 287] on div "Launch Export" at bounding box center [724, 289] width 60 height 13
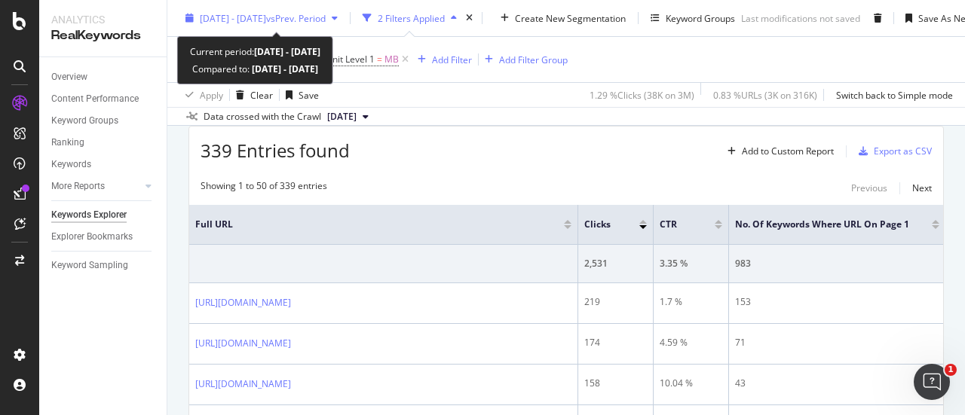
click at [300, 23] on span "vs Prev. Period" at bounding box center [296, 17] width 60 height 13
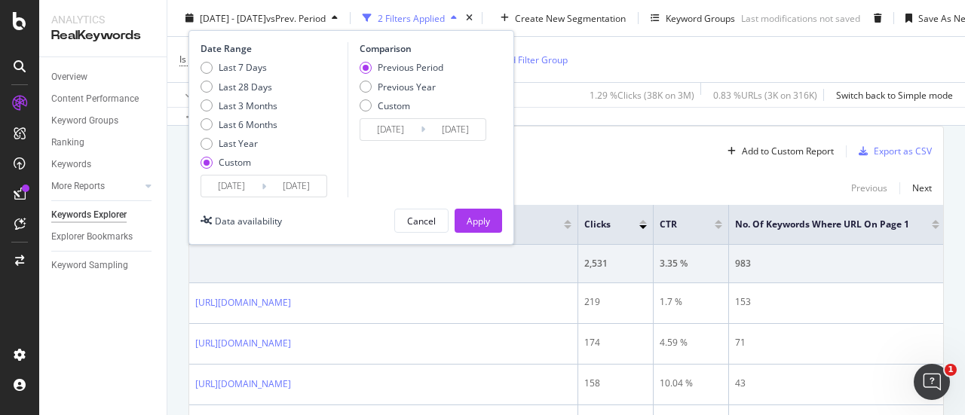
click at [286, 186] on input "[DATE]" at bounding box center [296, 186] width 60 height 21
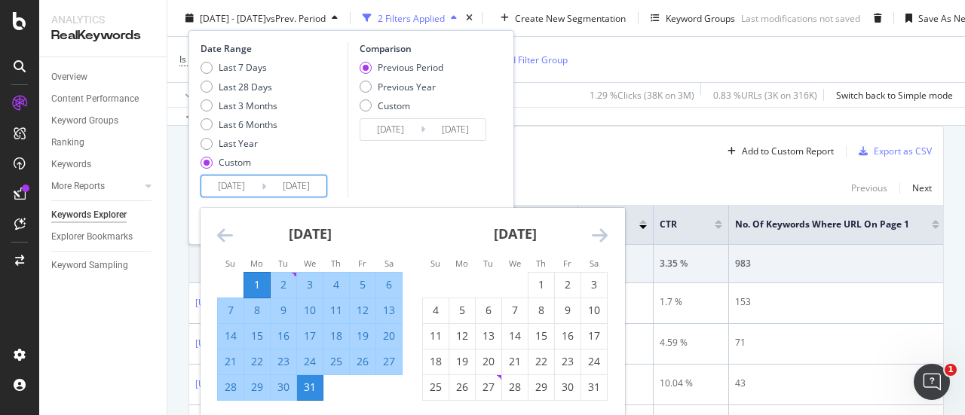
click at [365, 241] on div "[DATE]" at bounding box center [309, 240] width 185 height 64
click at [607, 234] on icon "Move forward to switch to the next month." at bounding box center [600, 235] width 16 height 18
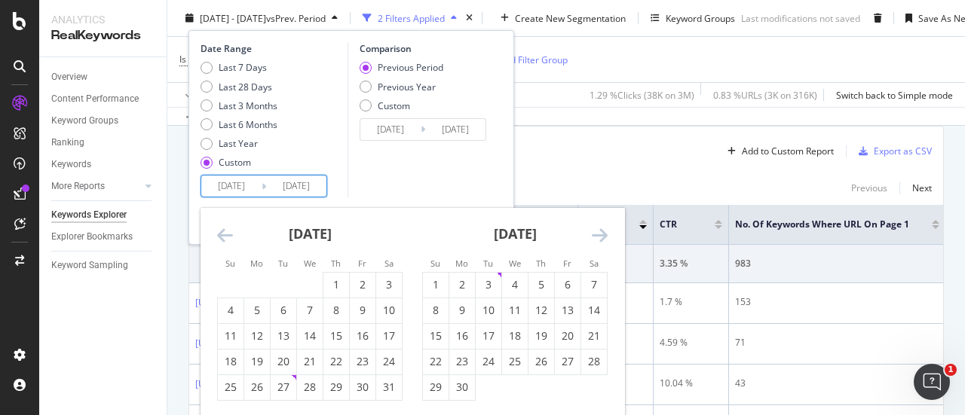
click at [607, 234] on icon "Move forward to switch to the next month." at bounding box center [600, 235] width 16 height 18
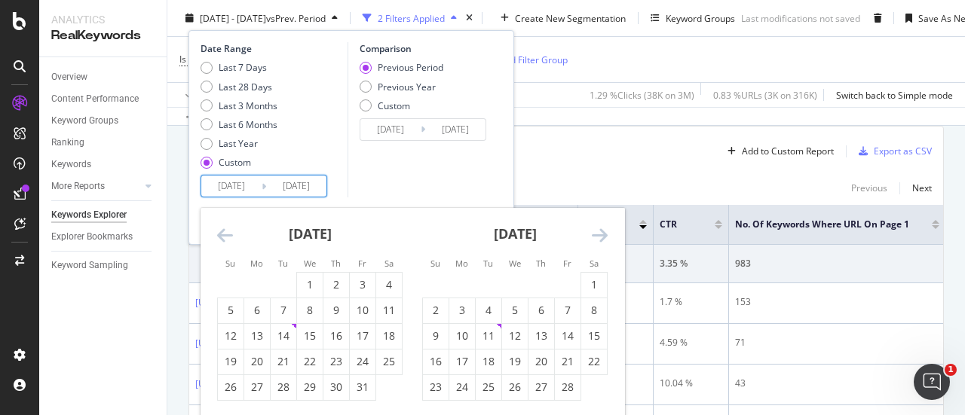
click at [607, 234] on icon "Move forward to switch to the next month." at bounding box center [600, 235] width 16 height 18
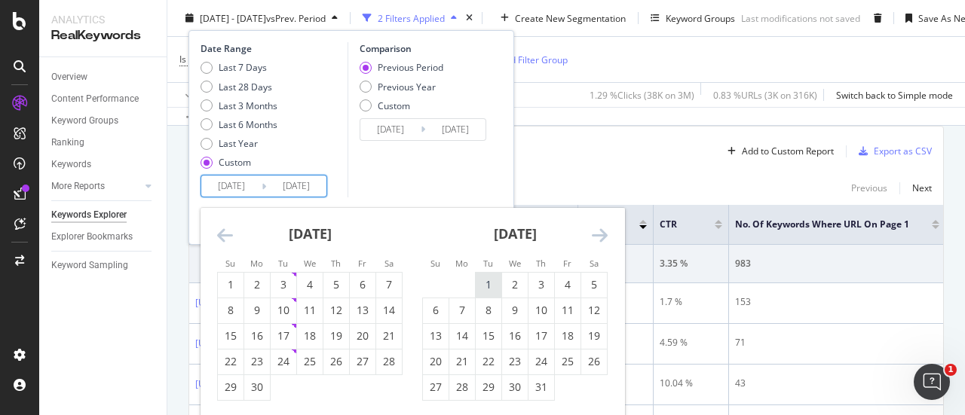
click at [485, 288] on div "1" at bounding box center [489, 284] width 26 height 15
type input "[DATE]"
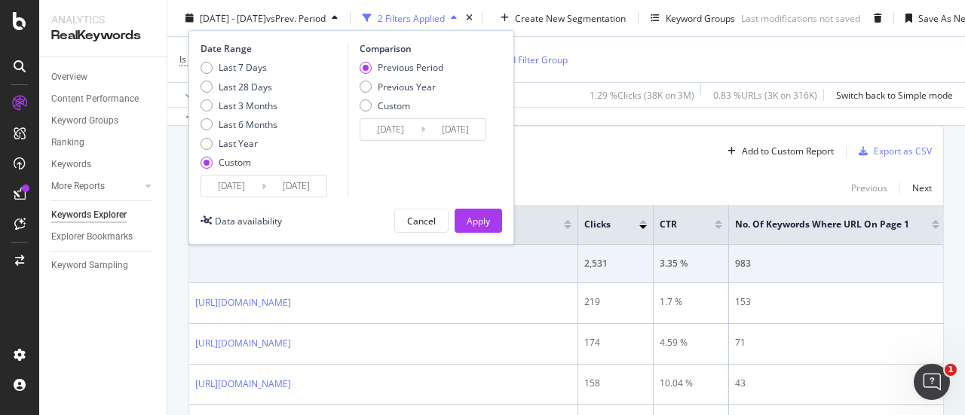
click at [228, 186] on input "[DATE]" at bounding box center [231, 186] width 60 height 21
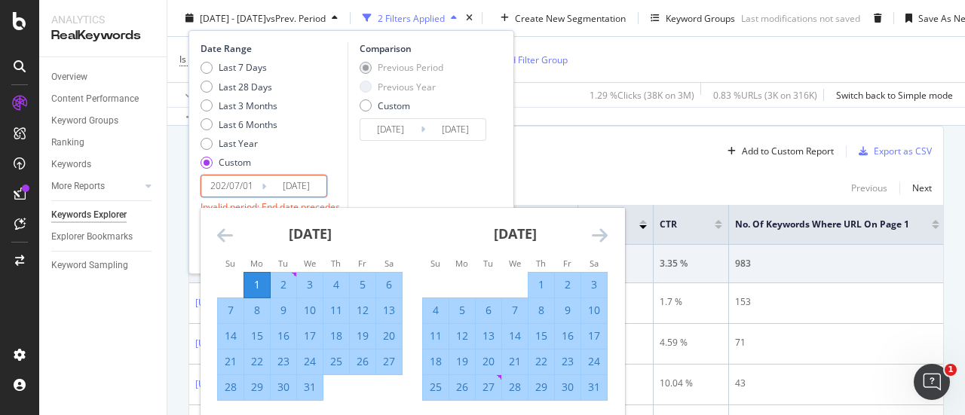
type input "[DATE]"
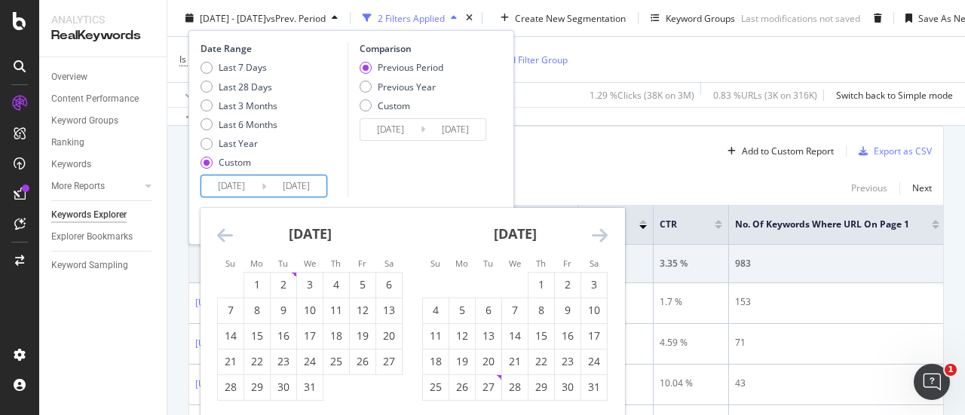
type input "[DATE]"
click at [294, 151] on div "Last 7 Days Last 28 Days Last 3 Months Last 6 Months Last Year Custom" at bounding box center [271, 118] width 143 height 114
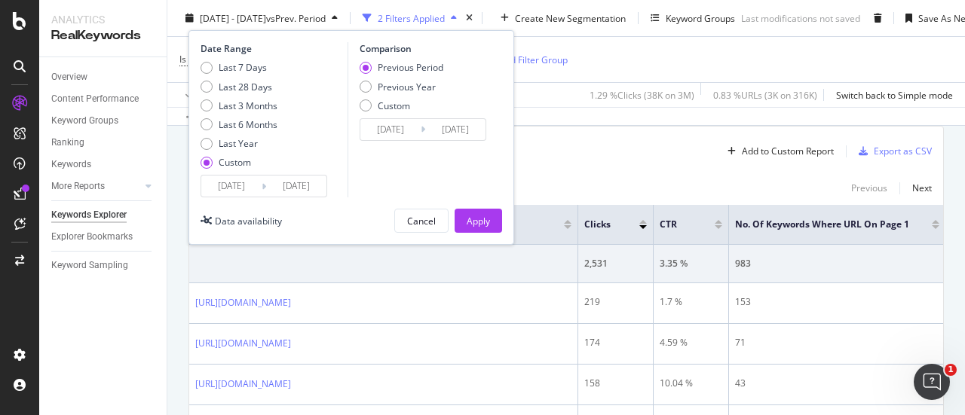
click at [295, 183] on input "[DATE]" at bounding box center [296, 186] width 60 height 21
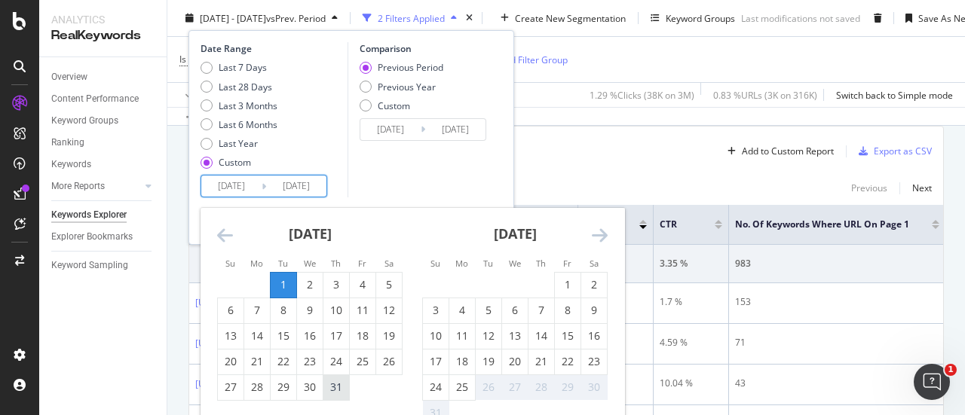
click at [332, 380] on div "31" at bounding box center [336, 387] width 26 height 15
type input "[DATE]"
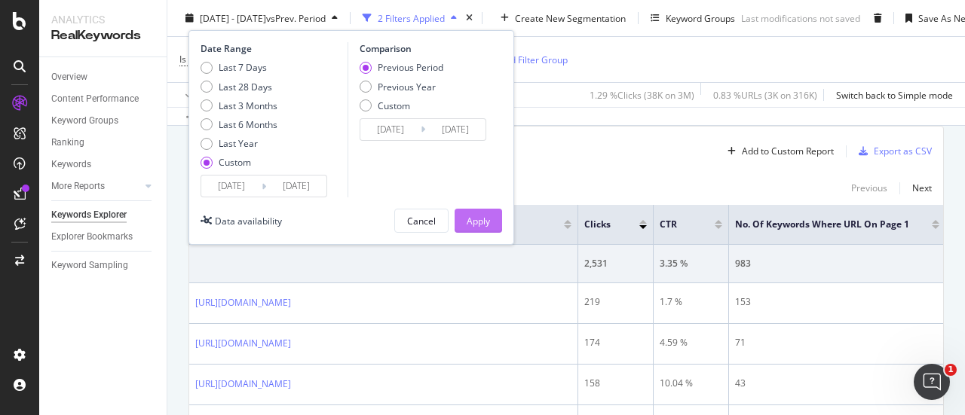
click at [482, 218] on div "Apply" at bounding box center [477, 220] width 23 height 13
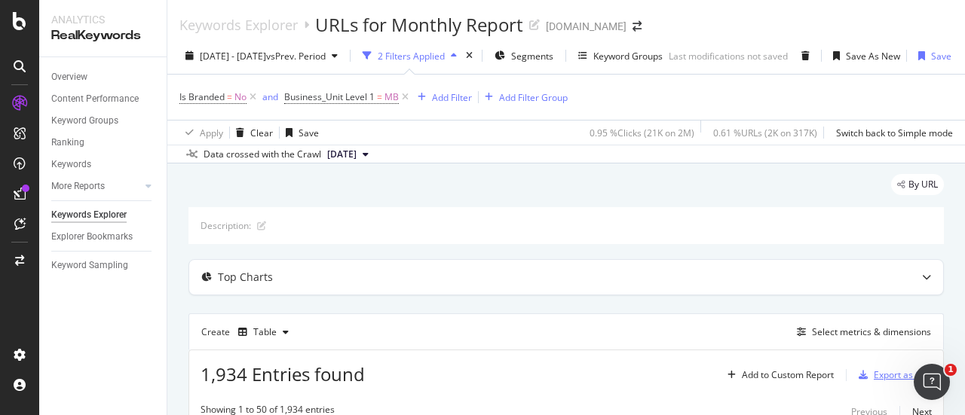
click at [873, 370] on div "Export as CSV" at bounding box center [902, 375] width 58 height 13
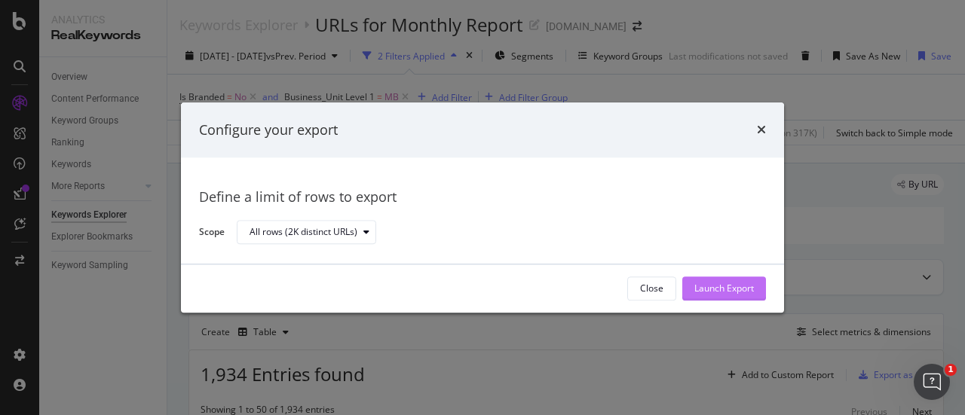
click at [731, 284] on div "Launch Export" at bounding box center [724, 289] width 60 height 13
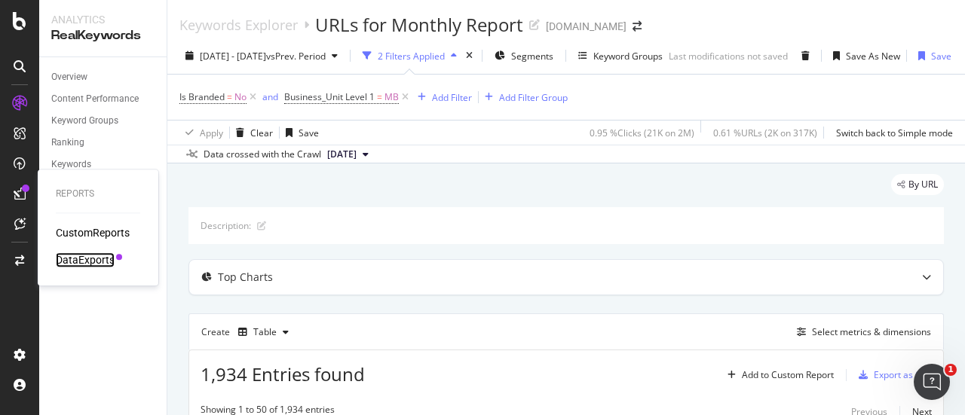
click at [72, 265] on div "DataExports" at bounding box center [85, 259] width 59 height 15
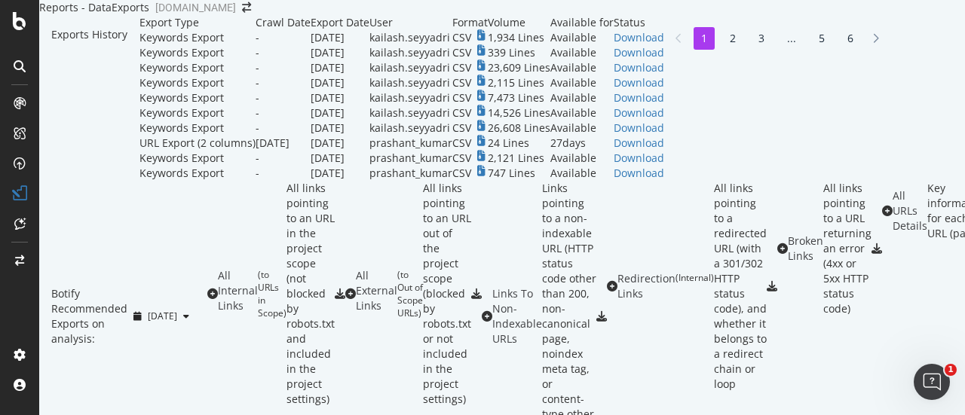
click at [664, 45] on td "Download" at bounding box center [638, 37] width 50 height 15
click at [664, 45] on div "Download" at bounding box center [638, 37] width 50 height 15
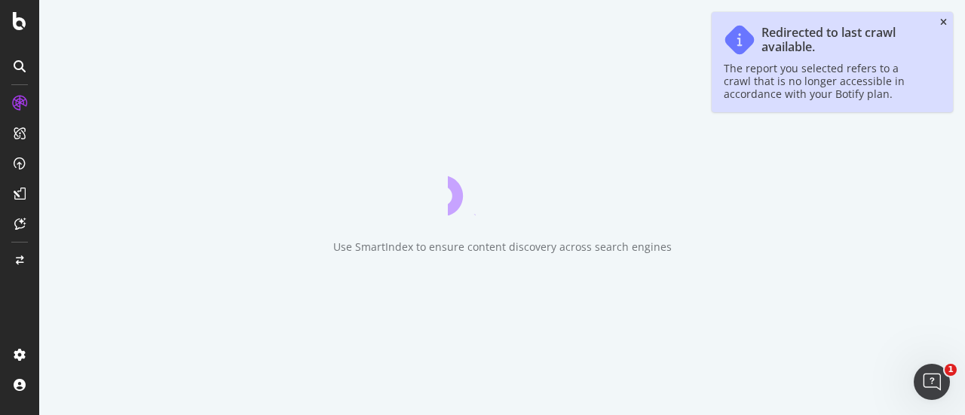
click at [945, 22] on icon "close toast" at bounding box center [943, 22] width 7 height 9
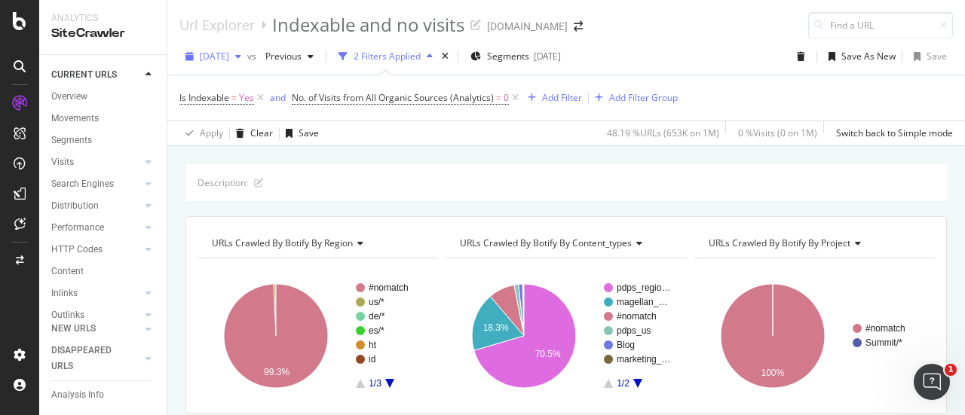
click at [247, 60] on div "[DATE]" at bounding box center [213, 56] width 68 height 23
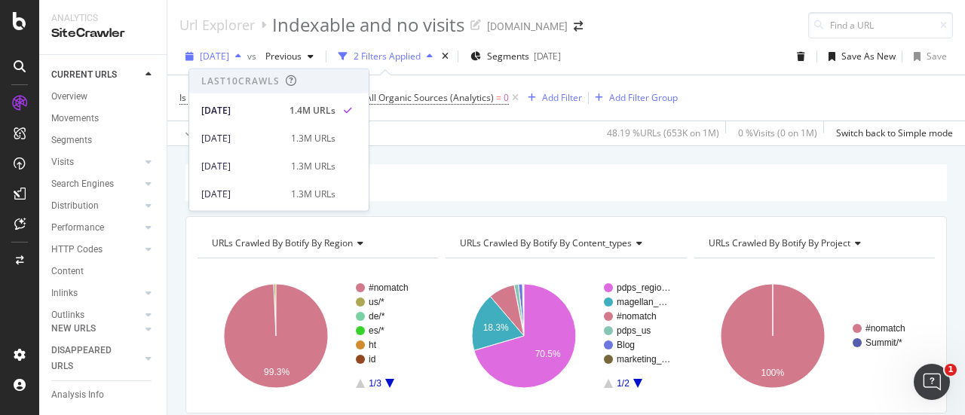
click at [247, 60] on div "[DATE]" at bounding box center [213, 56] width 68 height 23
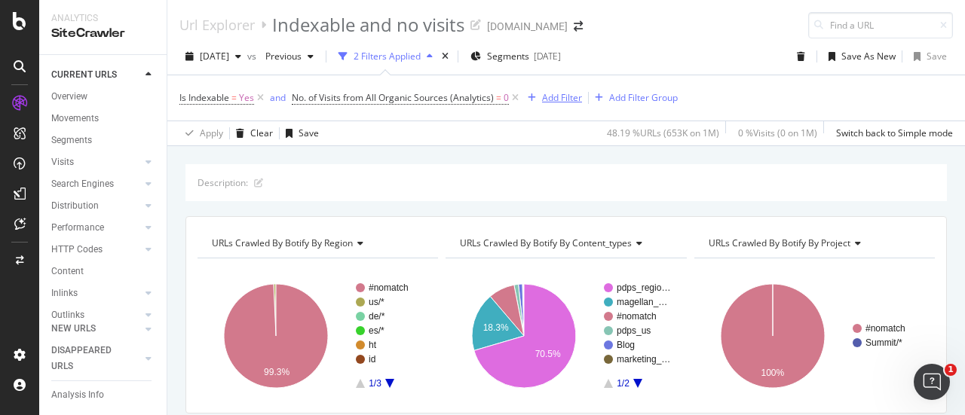
click at [552, 99] on div "Add Filter" at bounding box center [562, 97] width 40 height 13
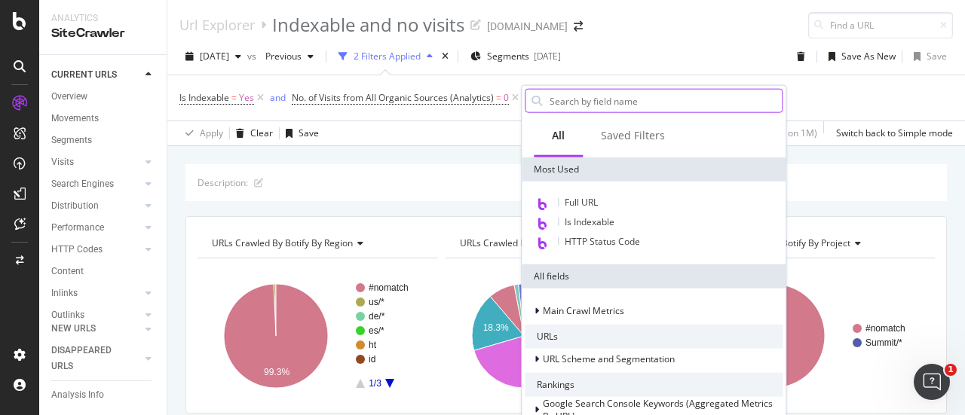
click at [561, 96] on input "text" at bounding box center [665, 101] width 234 height 23
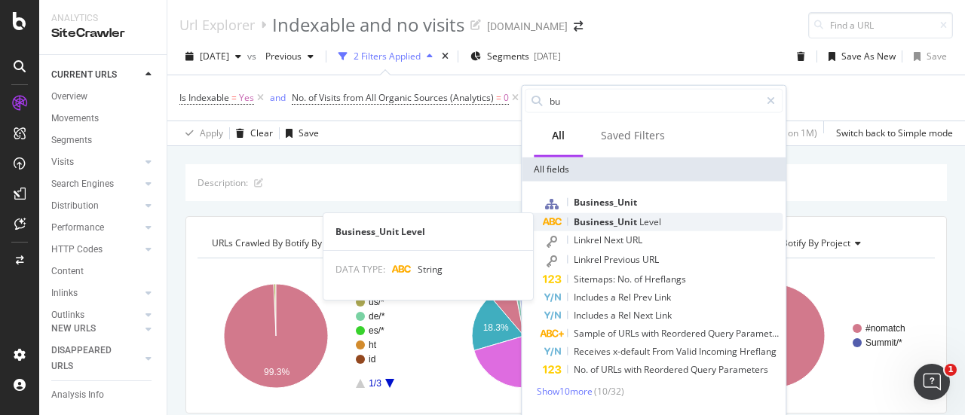
type input "bu"
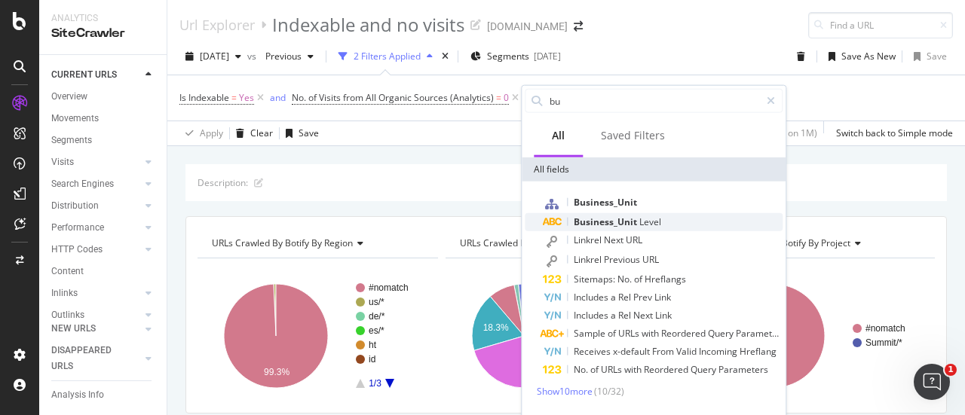
click at [616, 219] on span "Business_Unit" at bounding box center [607, 222] width 66 height 13
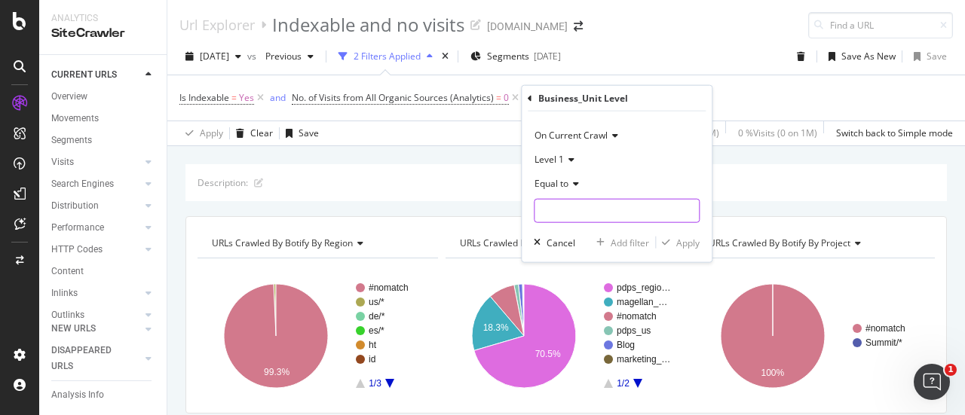
click at [610, 206] on input "text" at bounding box center [616, 211] width 164 height 24
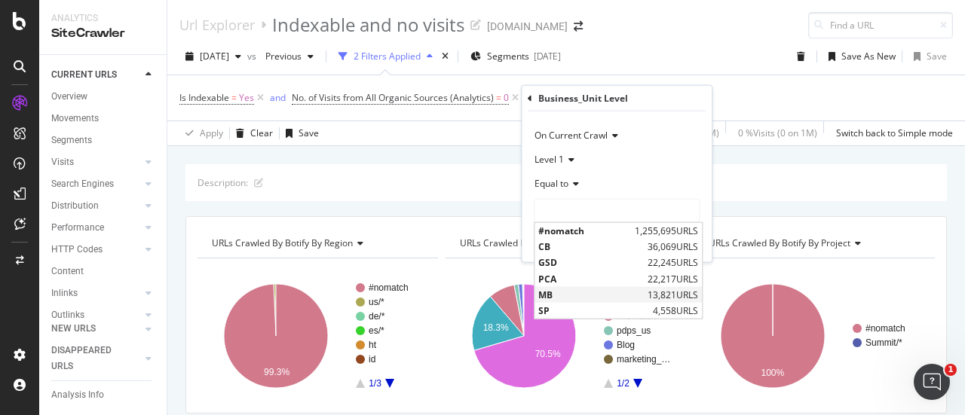
click at [558, 293] on span "MB" at bounding box center [591, 294] width 106 height 13
type input "MB"
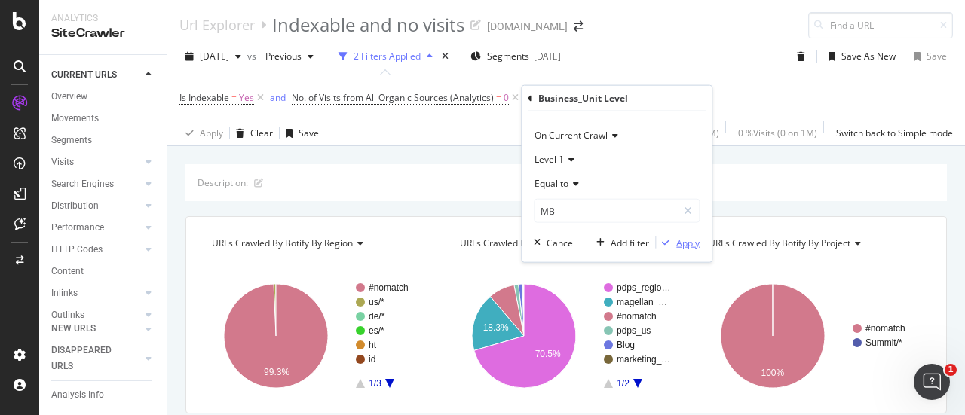
click at [678, 239] on div "Apply" at bounding box center [687, 242] width 23 height 13
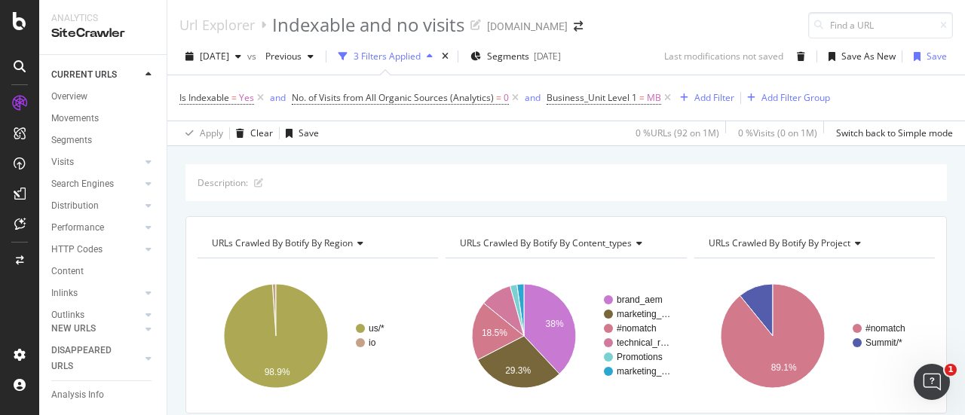
scroll to position [301, 0]
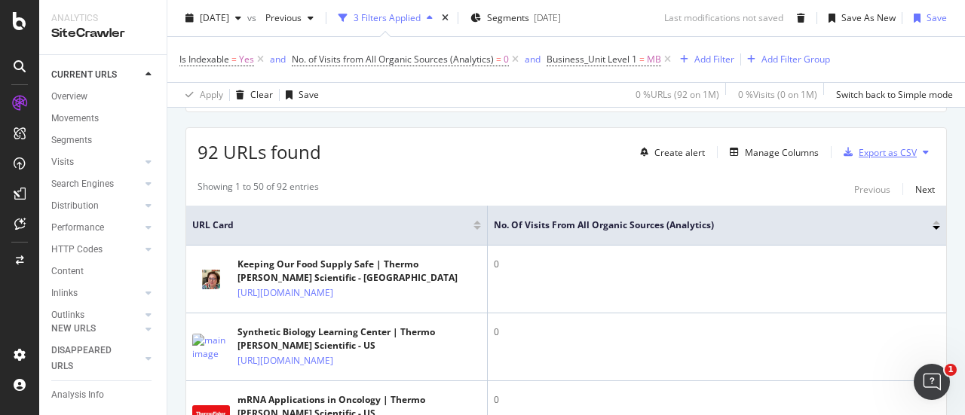
click at [858, 148] on div "Export as CSV" at bounding box center [887, 152] width 58 height 13
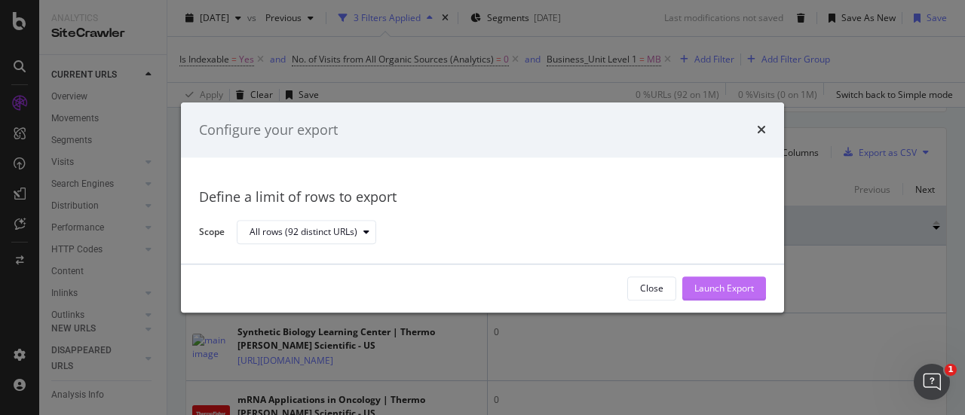
click at [728, 287] on div "Launch Export" at bounding box center [724, 289] width 60 height 13
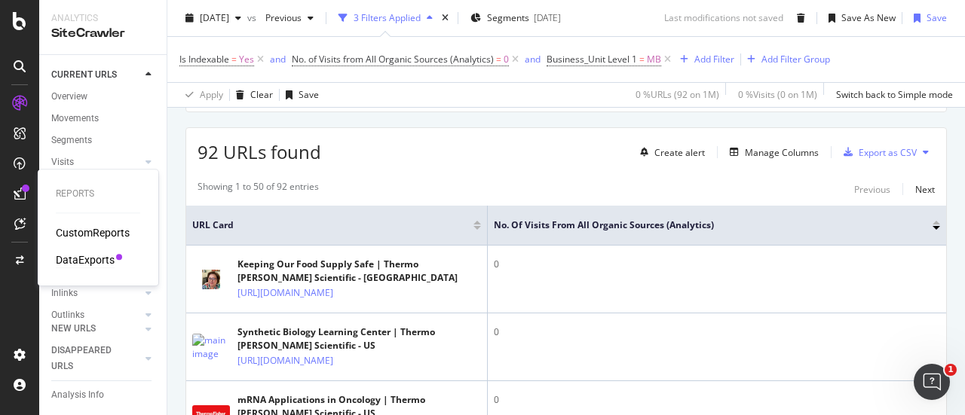
click at [75, 266] on div "DataExports" at bounding box center [85, 259] width 59 height 15
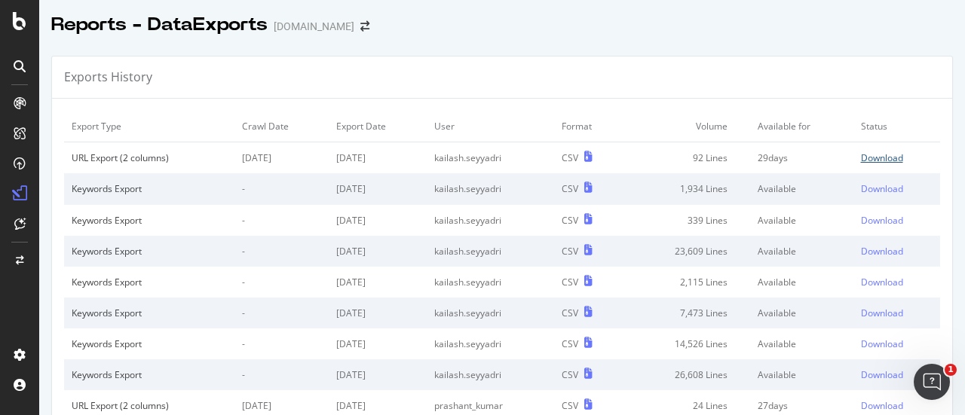
click at [861, 156] on div "Download" at bounding box center [882, 157] width 42 height 13
